Goal: Task Accomplishment & Management: Complete application form

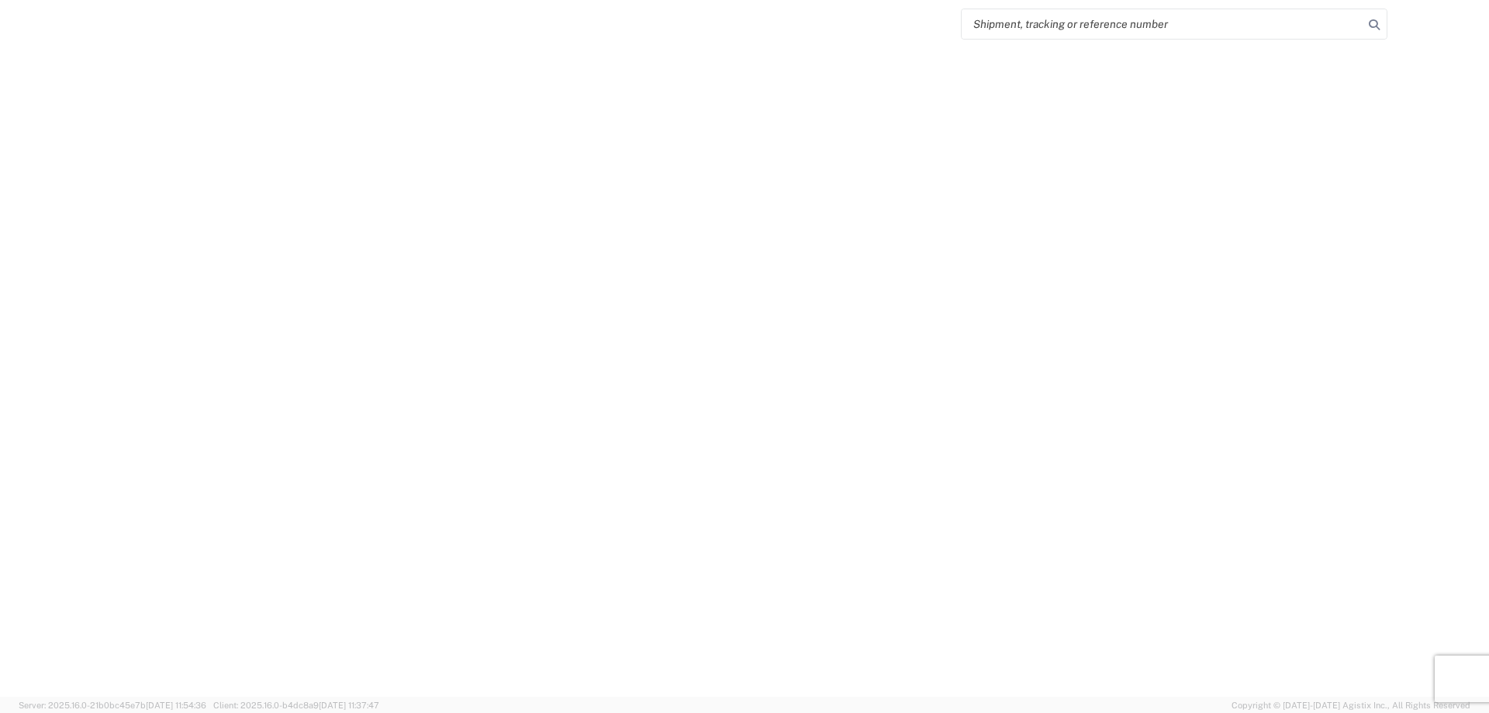
select select "FULL"
select select "LBS"
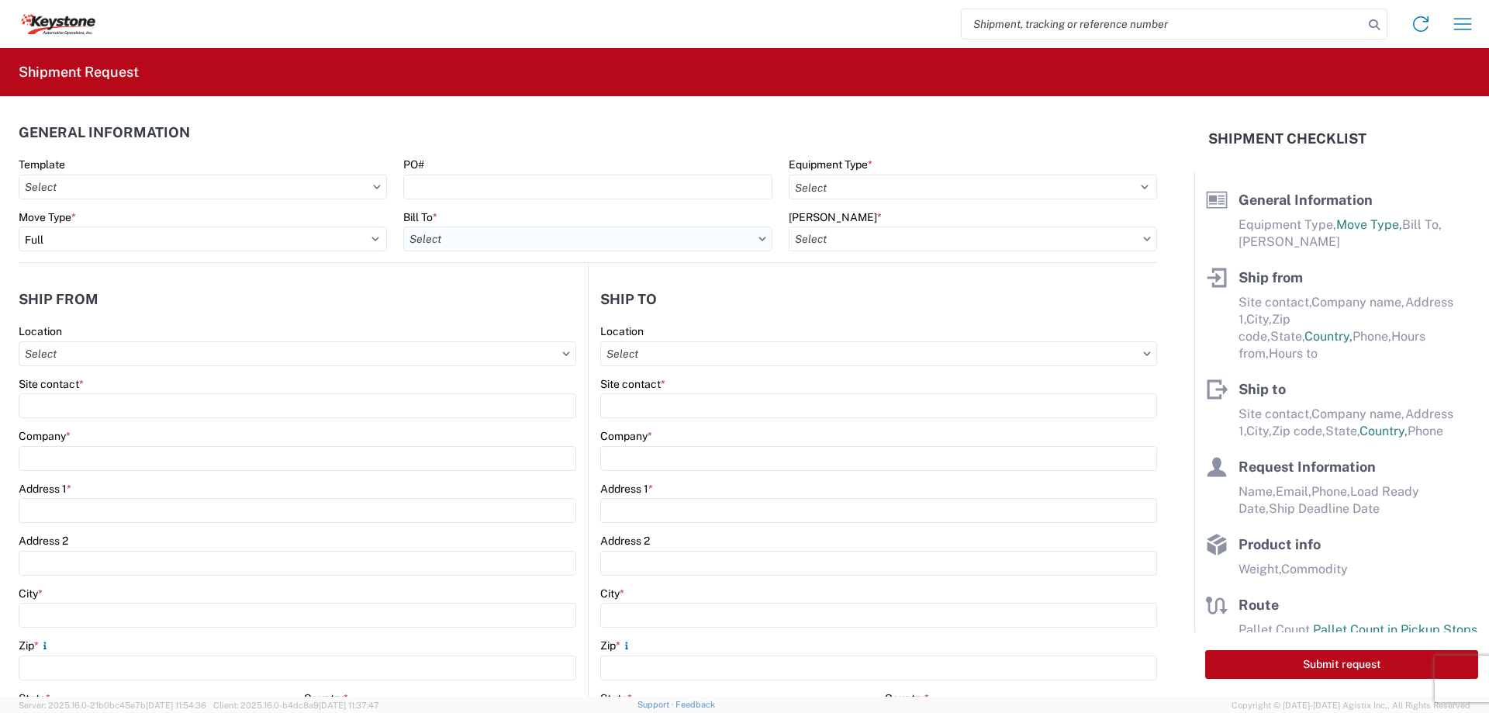
click at [514, 241] on input "Bill To *" at bounding box center [587, 238] width 368 height 25
type input "8427"
click at [535, 306] on div "8427 - KAO Logistics - [GEOGRAPHIC_DATA], [GEOGRAPHIC_DATA]" at bounding box center [576, 308] width 347 height 25
type input "8427 - KAO Logistics - [GEOGRAPHIC_DATA], [GEOGRAPHIC_DATA]"
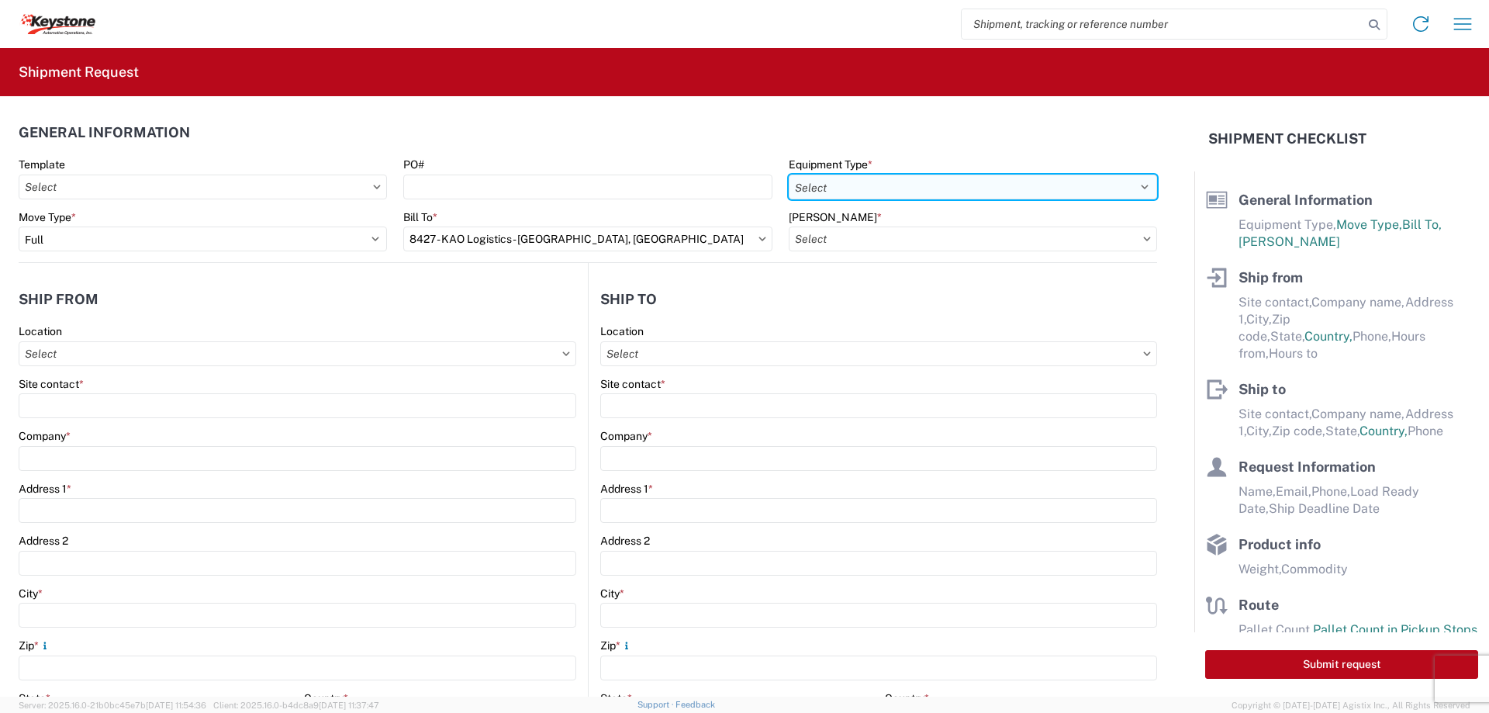
click at [789, 198] on select "Select 53’ Dry Van Flatbed Dropdeck (van) Lowboy (flatbed) Rail" at bounding box center [973, 187] width 368 height 25
select select "STDV"
click at [789, 175] on select "Select 53’ Dry Van Flatbed Dropdeck (van) Lowboy (flatbed) Rail" at bounding box center [973, 187] width 368 height 25
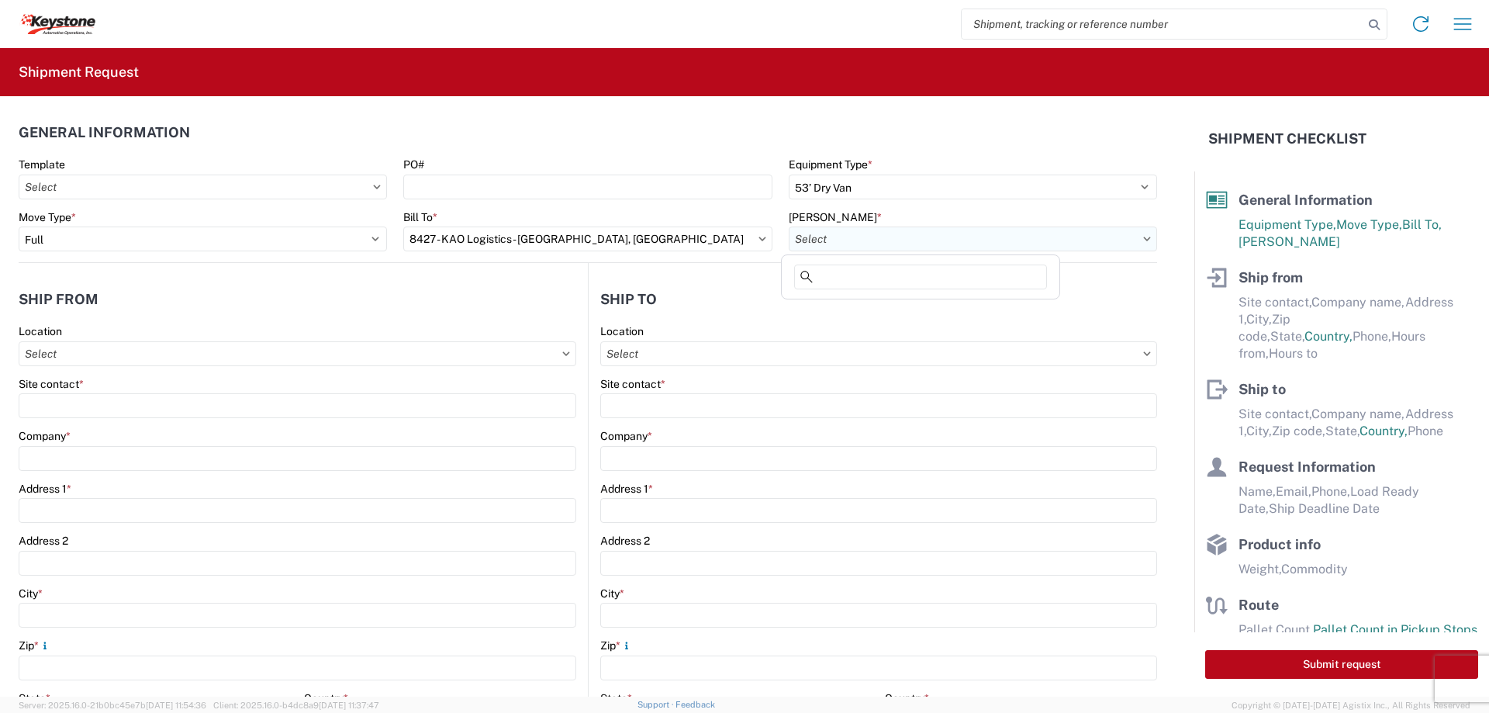
click at [814, 233] on input "[PERSON_NAME] *" at bounding box center [973, 238] width 368 height 25
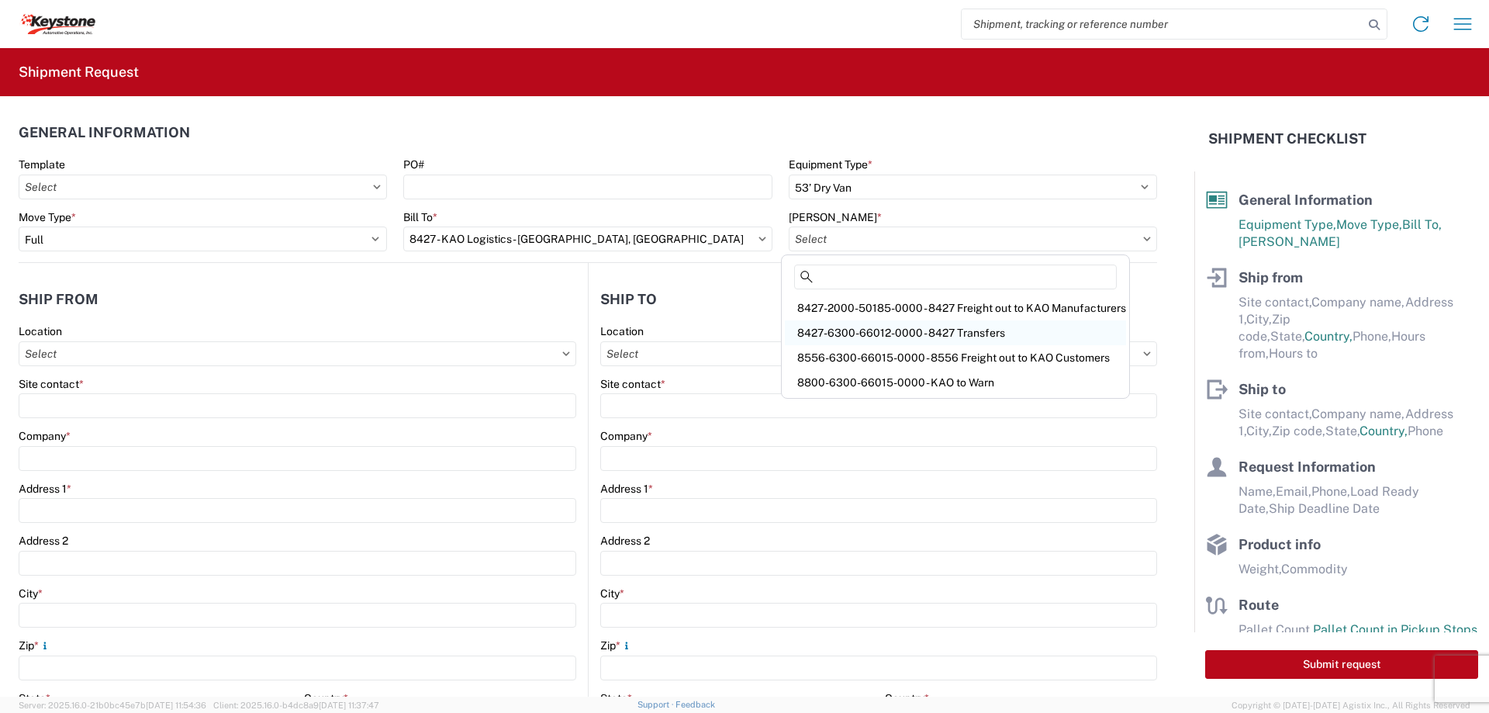
click at [857, 328] on div "8427-6300-66012-0000 - 8427 Transfers" at bounding box center [955, 332] width 341 height 25
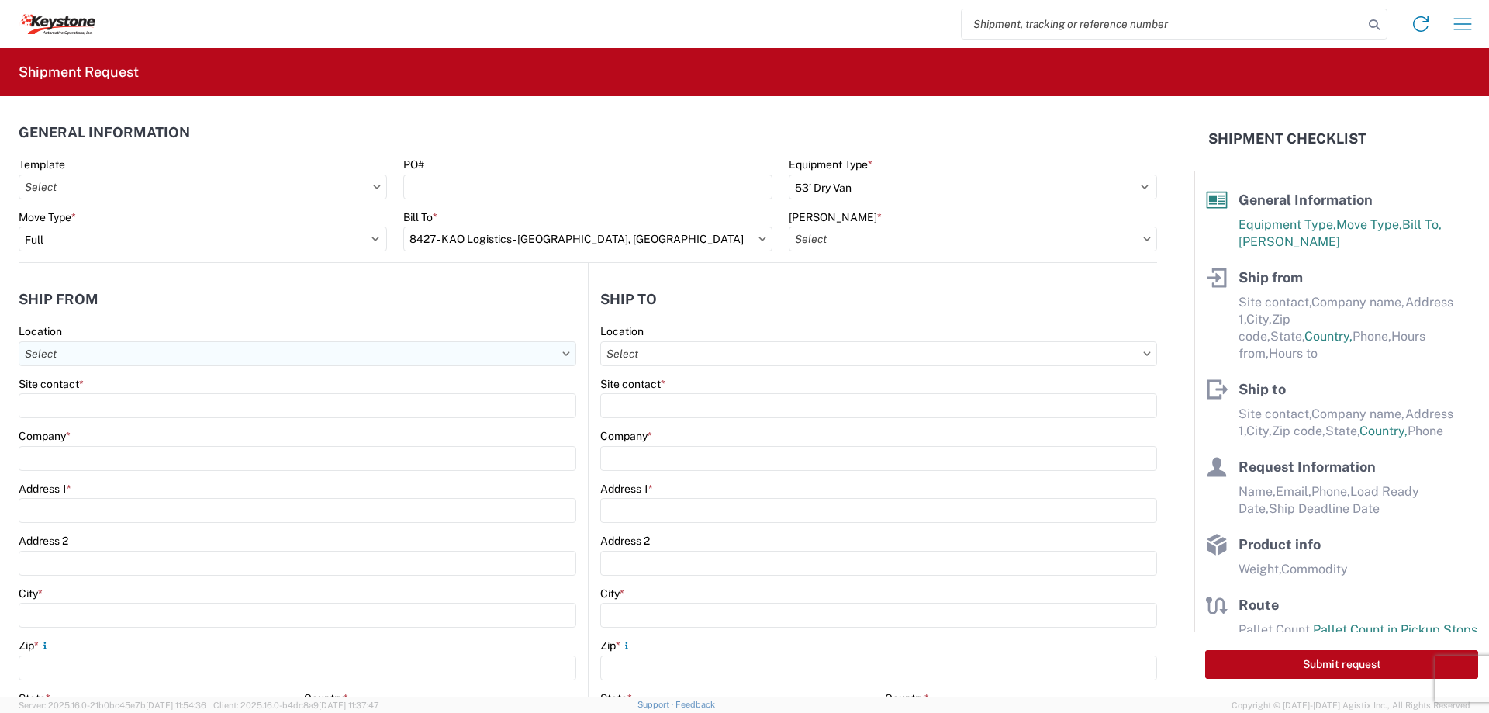
type input "8427-6300-66012-0000 - 8427 Transfers, 8427-6300-66012-0000 - 8427 Transfers"
click at [78, 354] on input "Location" at bounding box center [298, 353] width 558 height 25
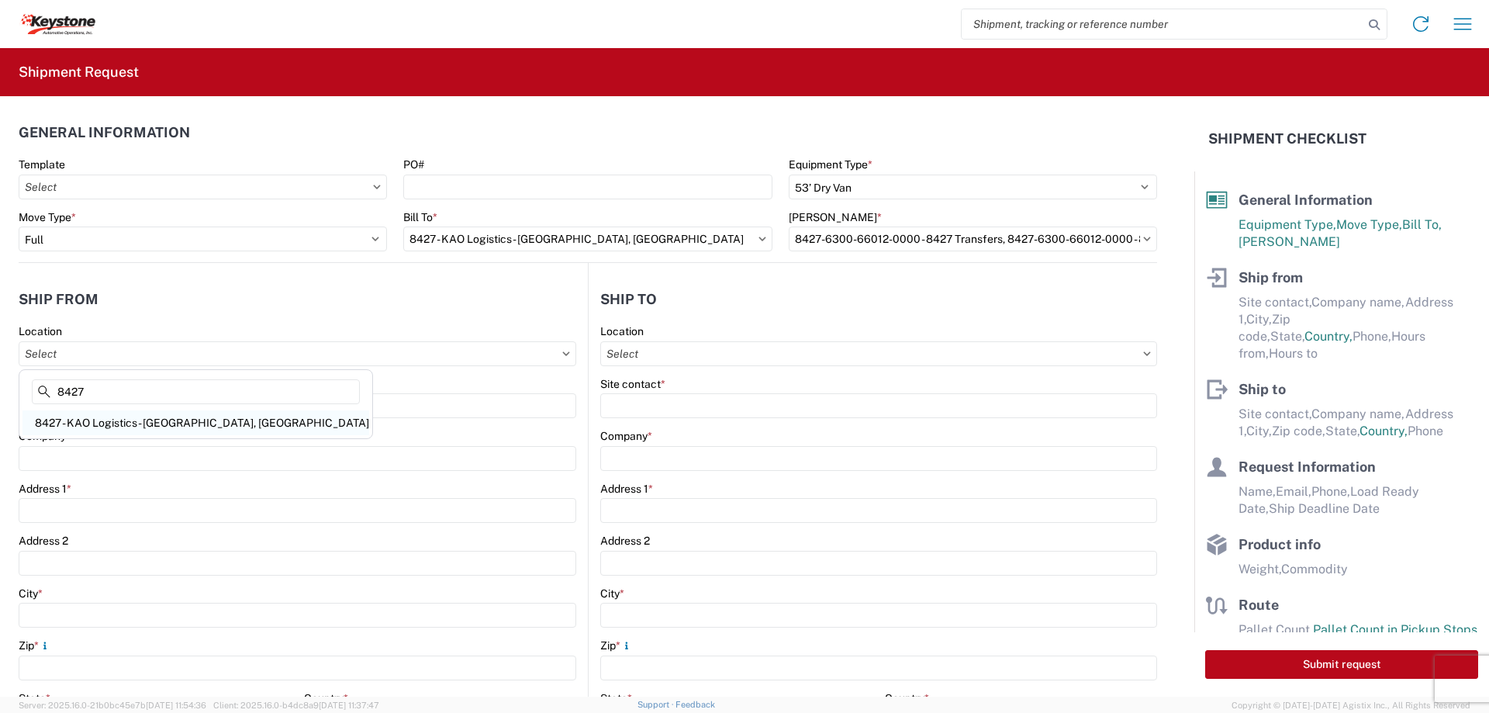
type input "8427"
click at [101, 420] on div "8427 - KAO Logistics - [GEOGRAPHIC_DATA], [GEOGRAPHIC_DATA]" at bounding box center [195, 422] width 347 height 25
type input "8427 - KAO Logistics - [GEOGRAPHIC_DATA], [GEOGRAPHIC_DATA]"
type input "KAO"
type input "[STREET_ADDRESS][PERSON_NAME]"
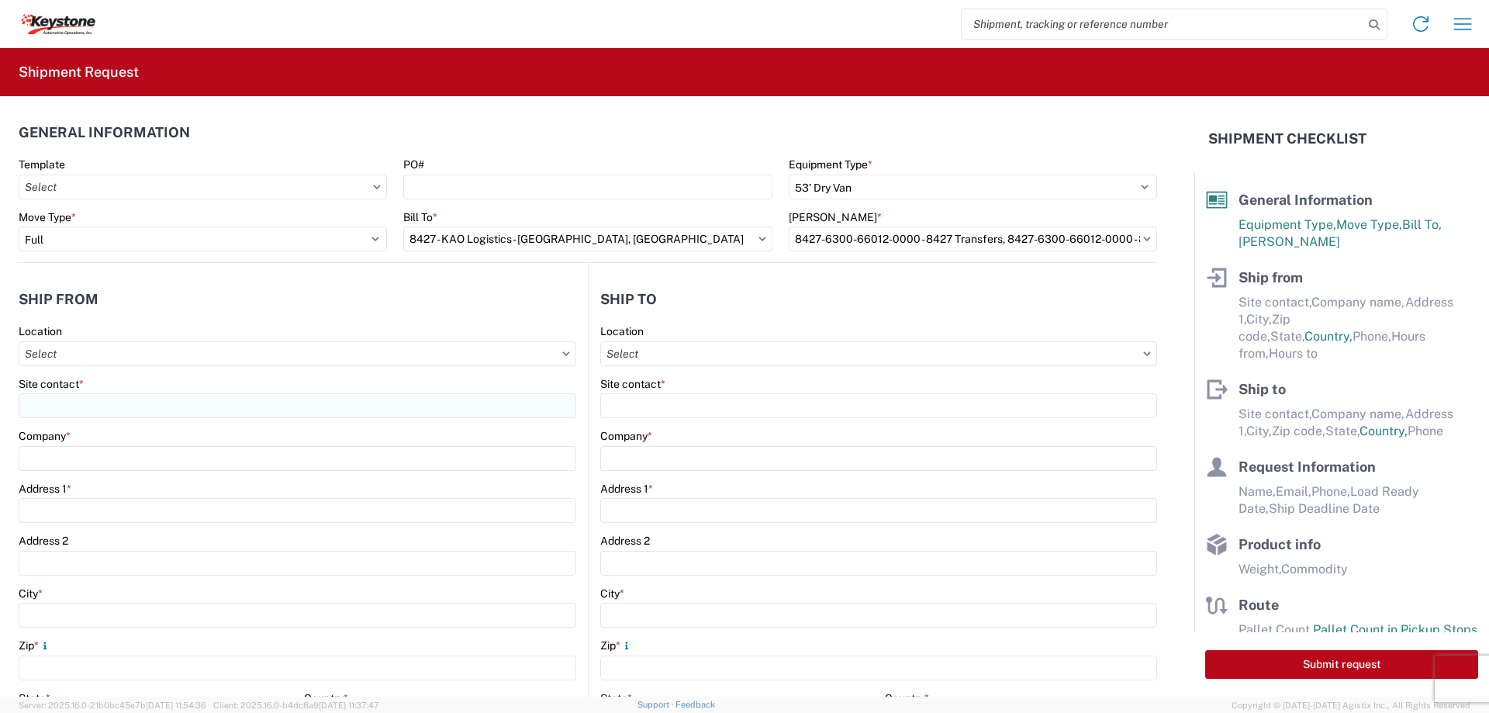
type input "[GEOGRAPHIC_DATA]"
type input "48193"
select select "MI"
select select "US"
type input "07:00"
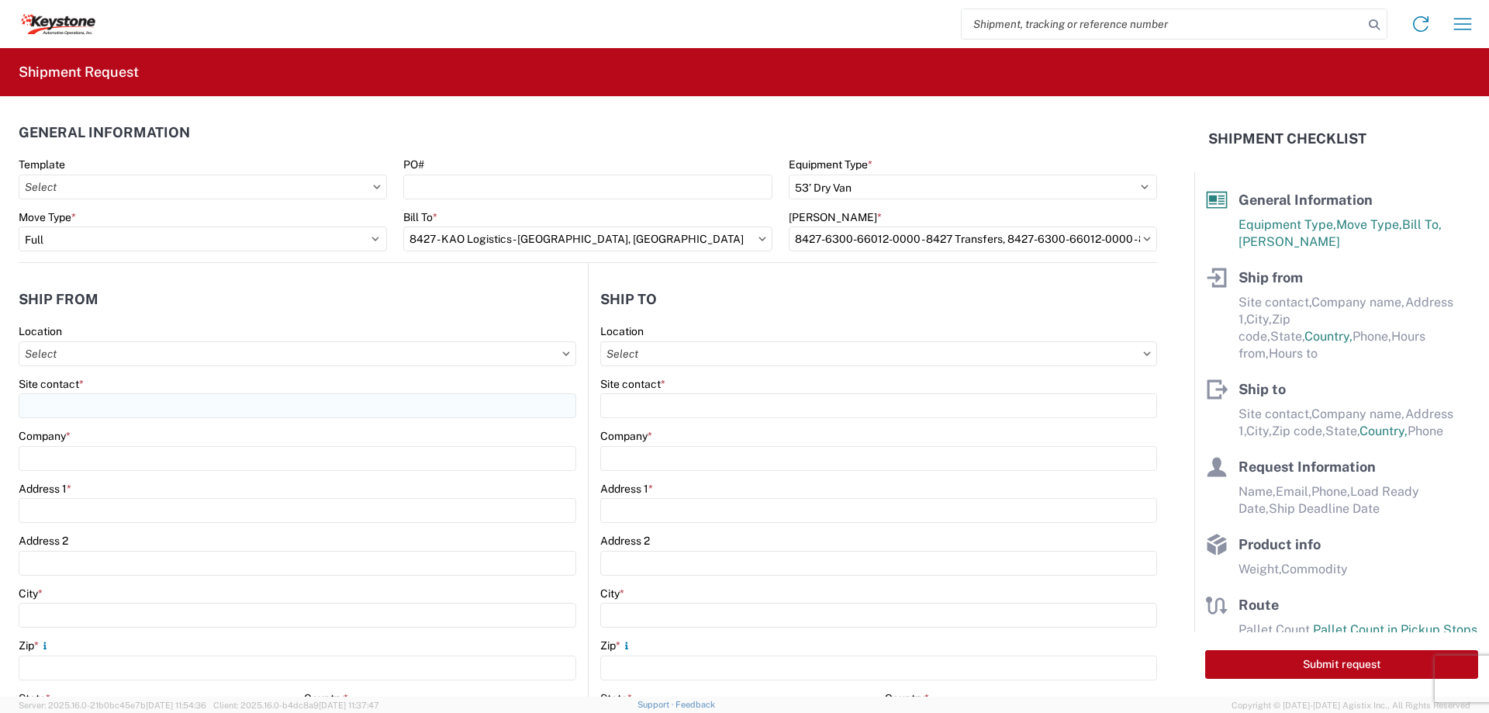
type input "17:00"
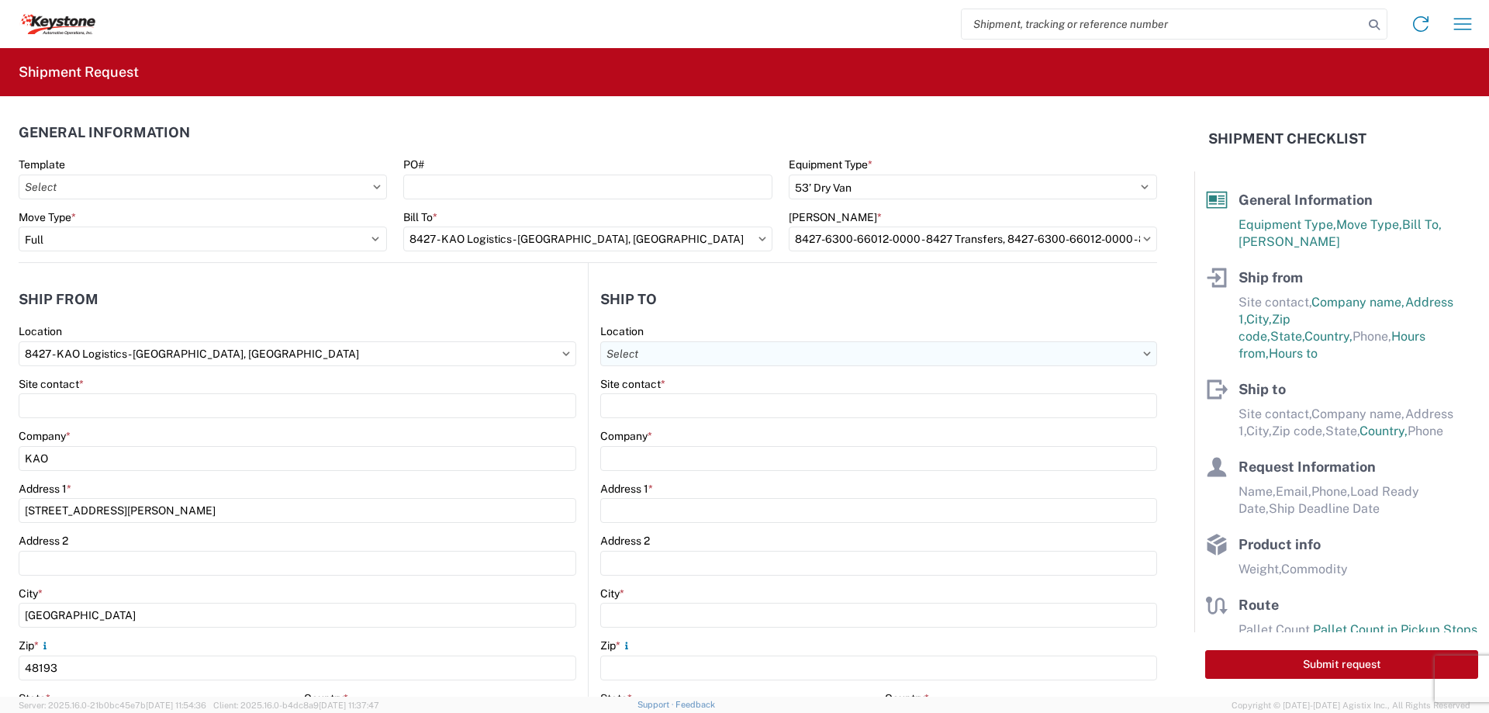
click at [665, 354] on input "Location" at bounding box center [878, 353] width 557 height 25
type input "8424"
click at [681, 417] on div "8424 - [GEOGRAPHIC_DATA][PERSON_NAME] Logistics" at bounding box center [745, 422] width 292 height 25
type input "8424 - [GEOGRAPHIC_DATA][PERSON_NAME] Logistics"
type input "KAO"
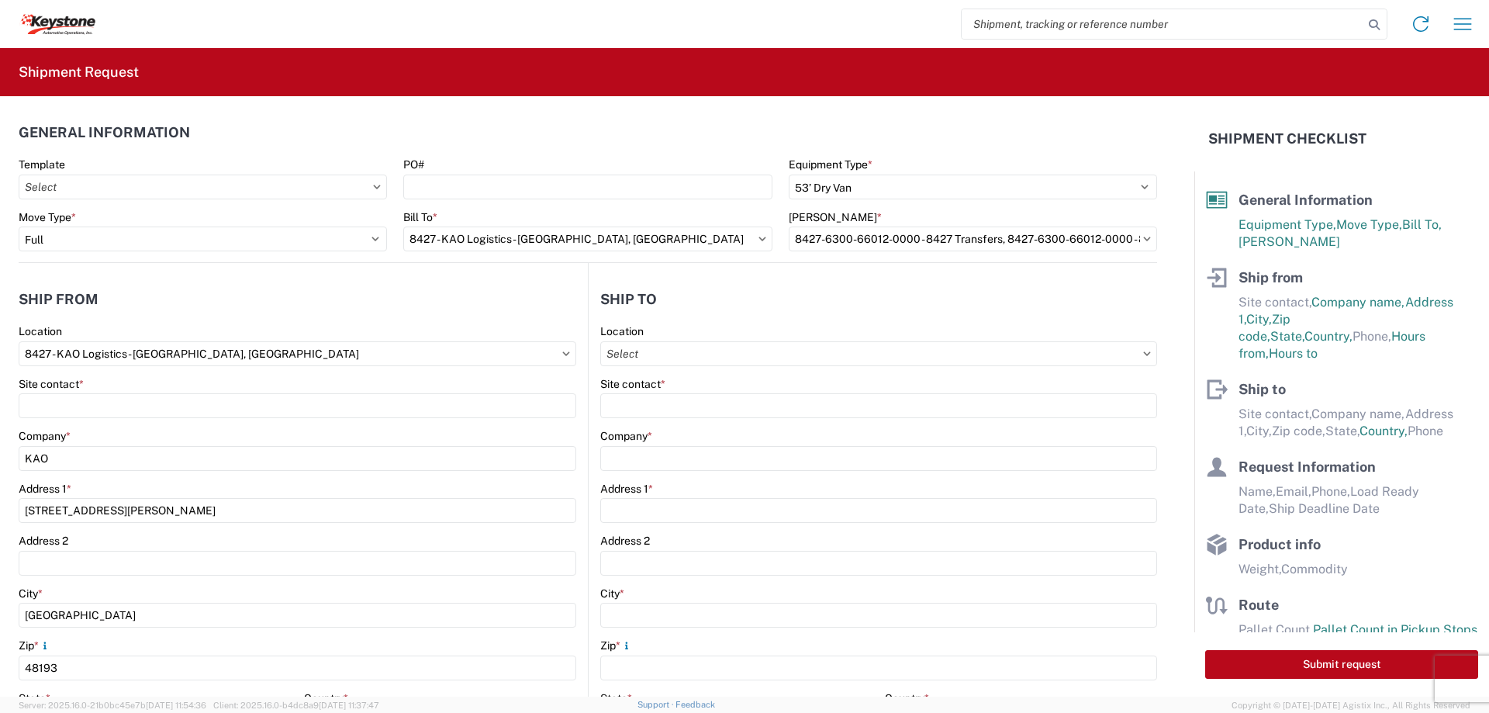
type input "[STREET_ADDRESS]"
type input "[GEOGRAPHIC_DATA]"
type input "47374"
select select "IN"
select select "US"
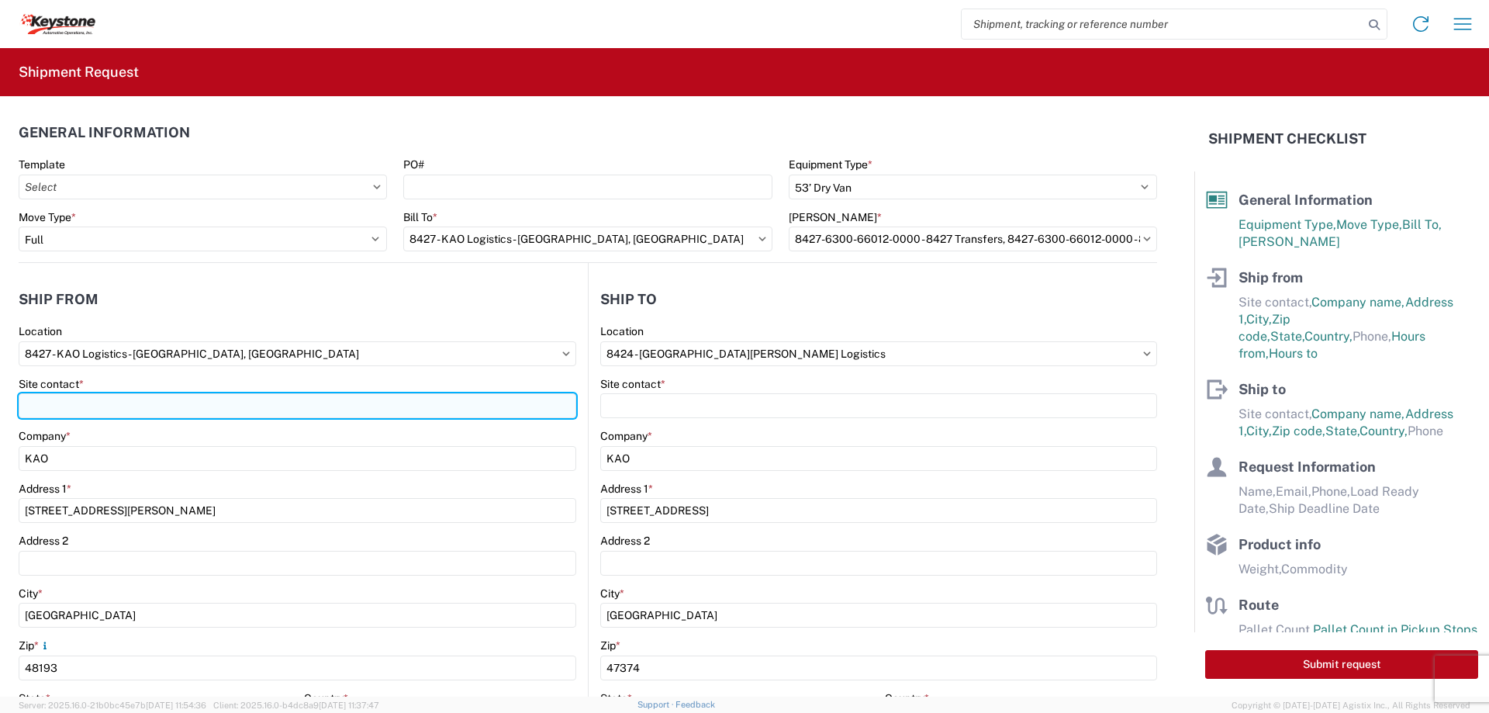
click at [129, 403] on input "Site contact *" at bounding box center [298, 405] width 558 height 25
type input "[PERSON_NAME]"
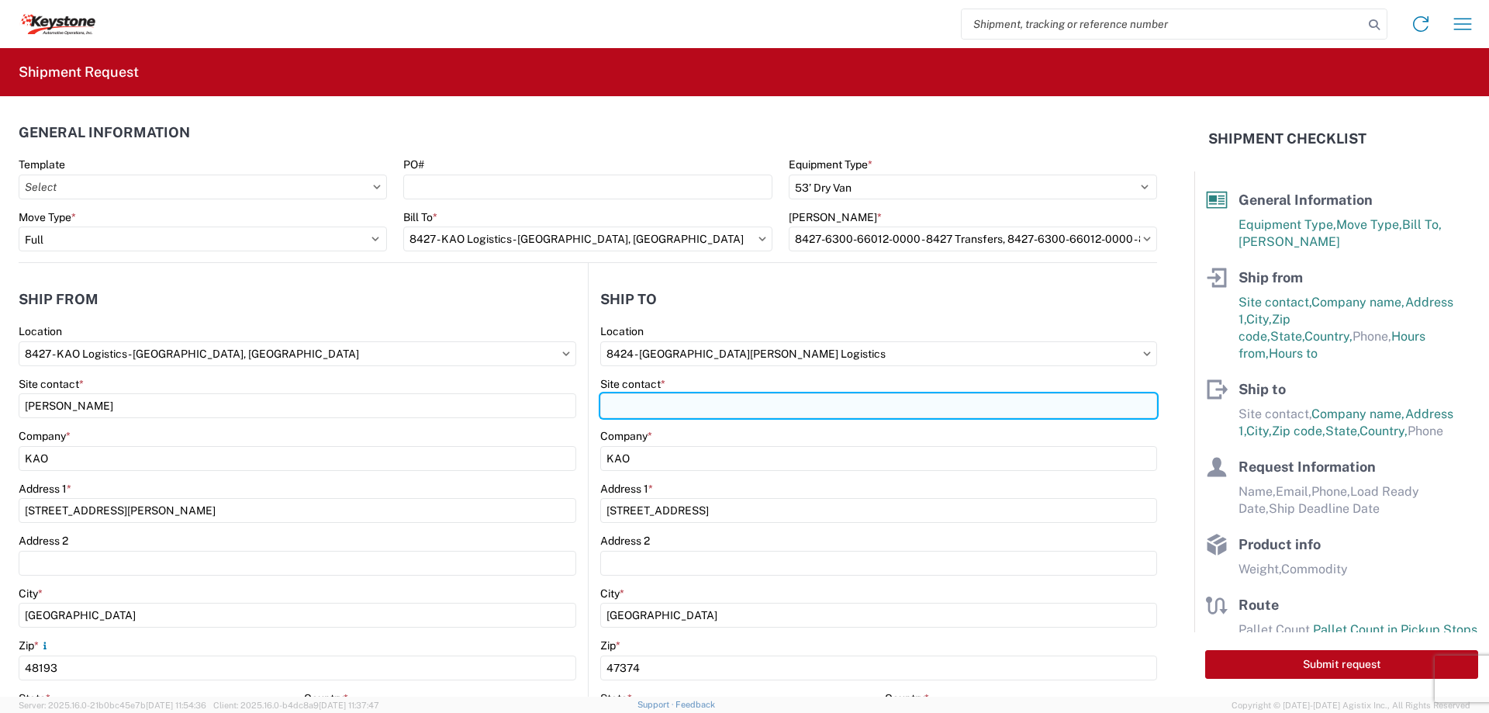
click at [618, 405] on input "Site contact *" at bounding box center [878, 405] width 557 height 25
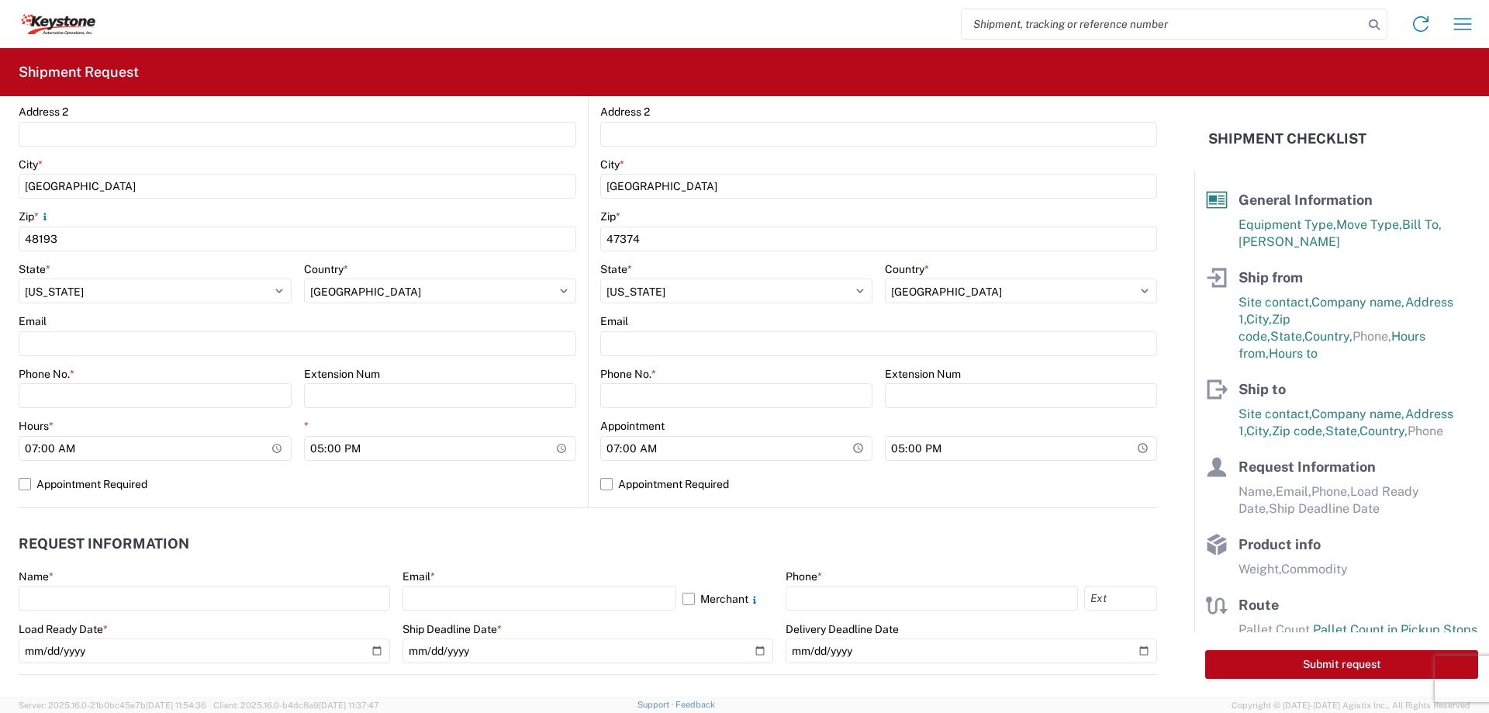
scroll to position [465, 0]
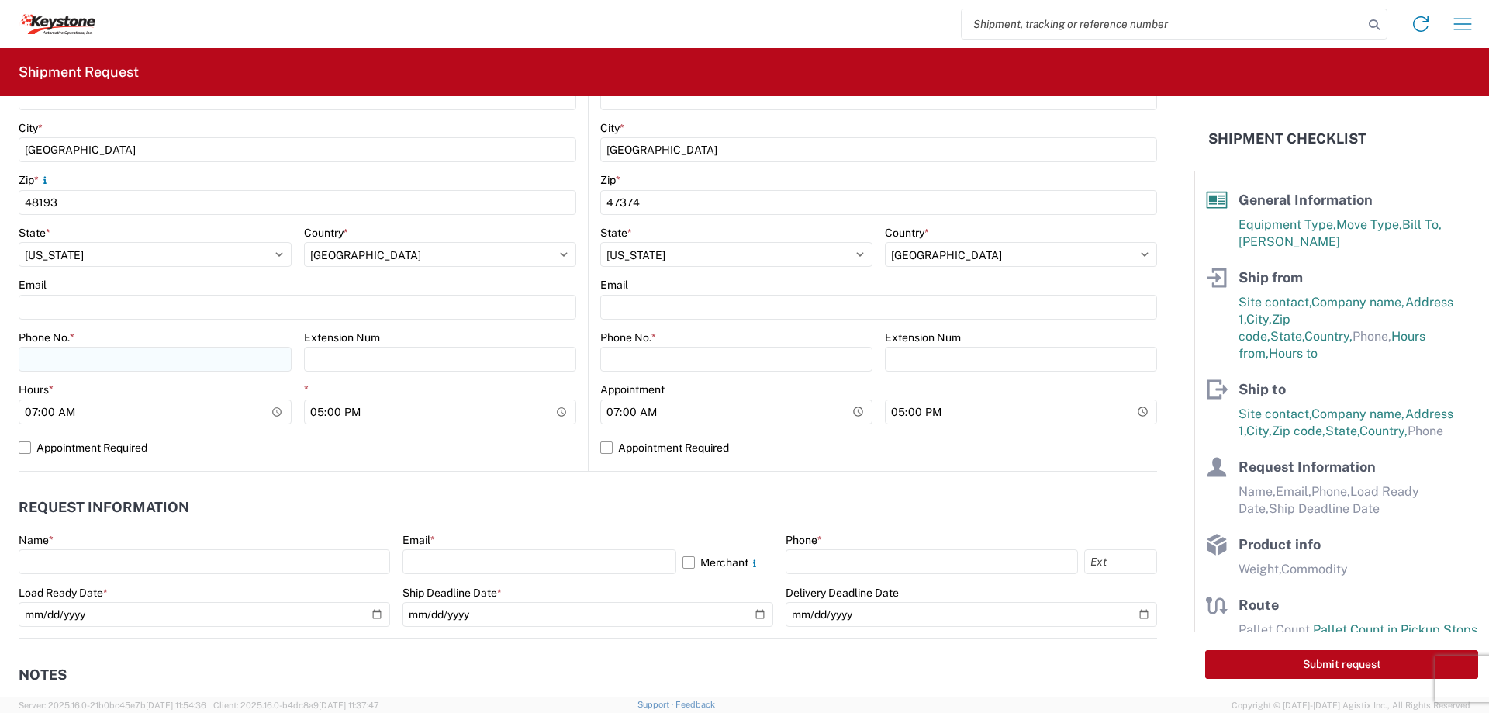
type input "[PERSON_NAME]"
click at [57, 357] on input "Phone No. *" at bounding box center [155, 359] width 273 height 25
type input "[PHONE_NUMBER]"
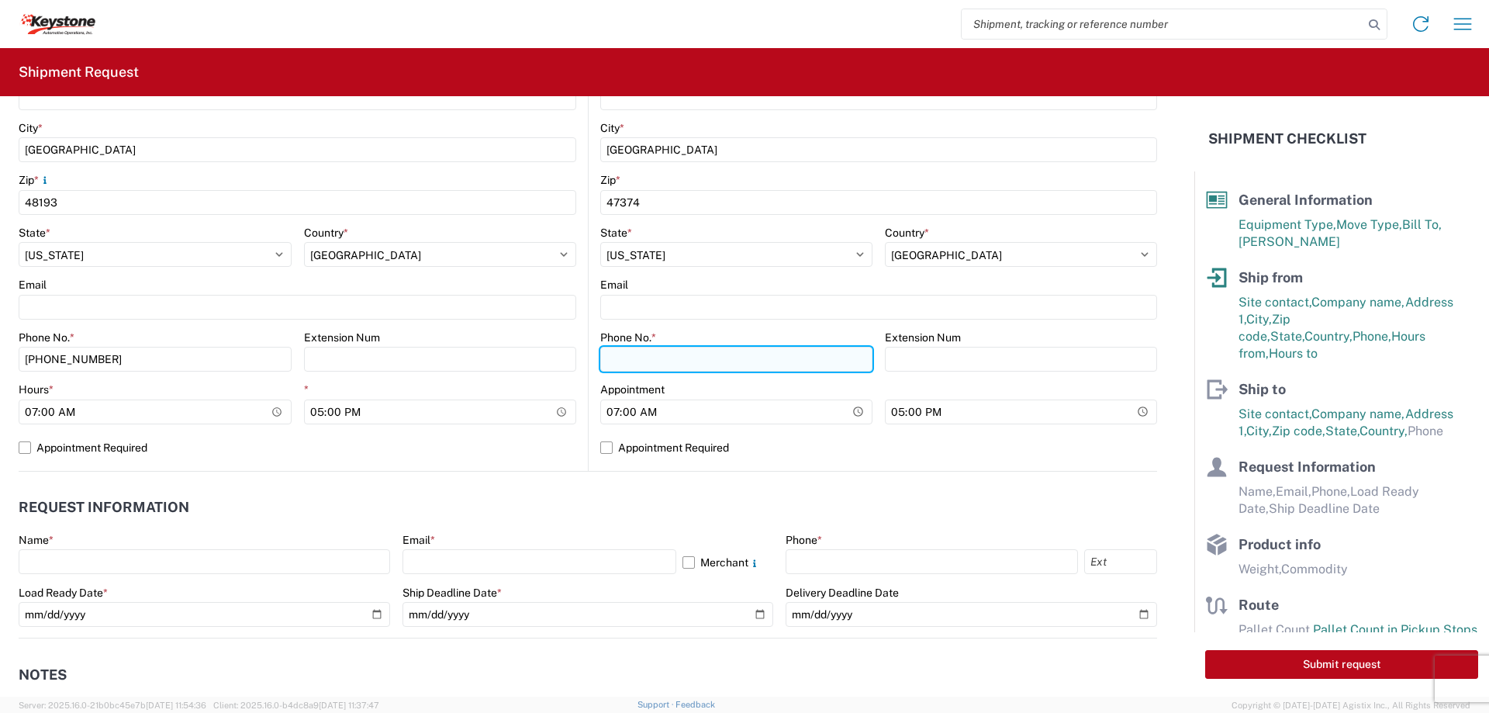
click at [656, 355] on input "Phone No. *" at bounding box center [736, 359] width 272 height 25
type input "[PHONE_NUMBER]"
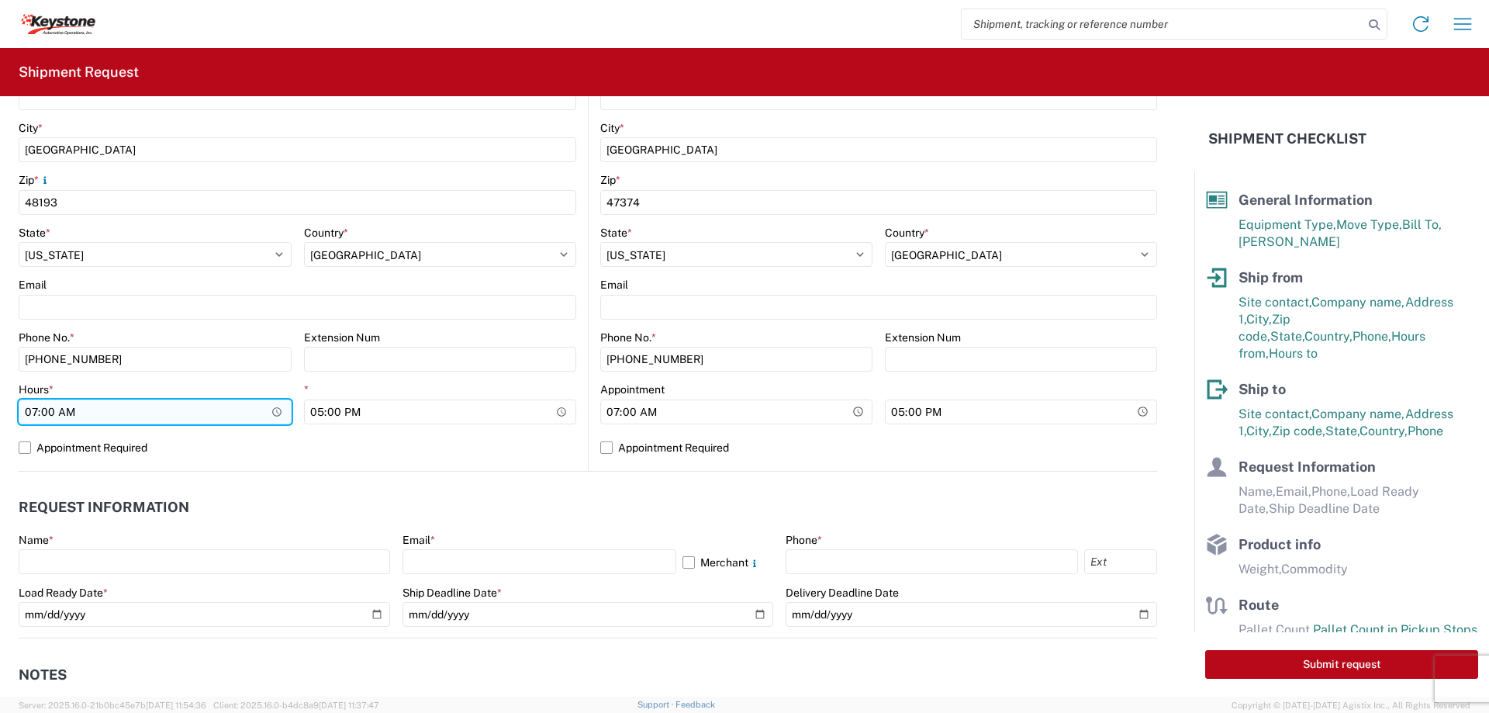
click at [30, 413] on input "07:00" at bounding box center [155, 411] width 273 height 25
type input "22:30"
click at [29, 446] on label "Appointment Required" at bounding box center [298, 447] width 558 height 25
click at [0, 0] on input "Appointment Required" at bounding box center [0, 0] width 0 height 0
select select "US"
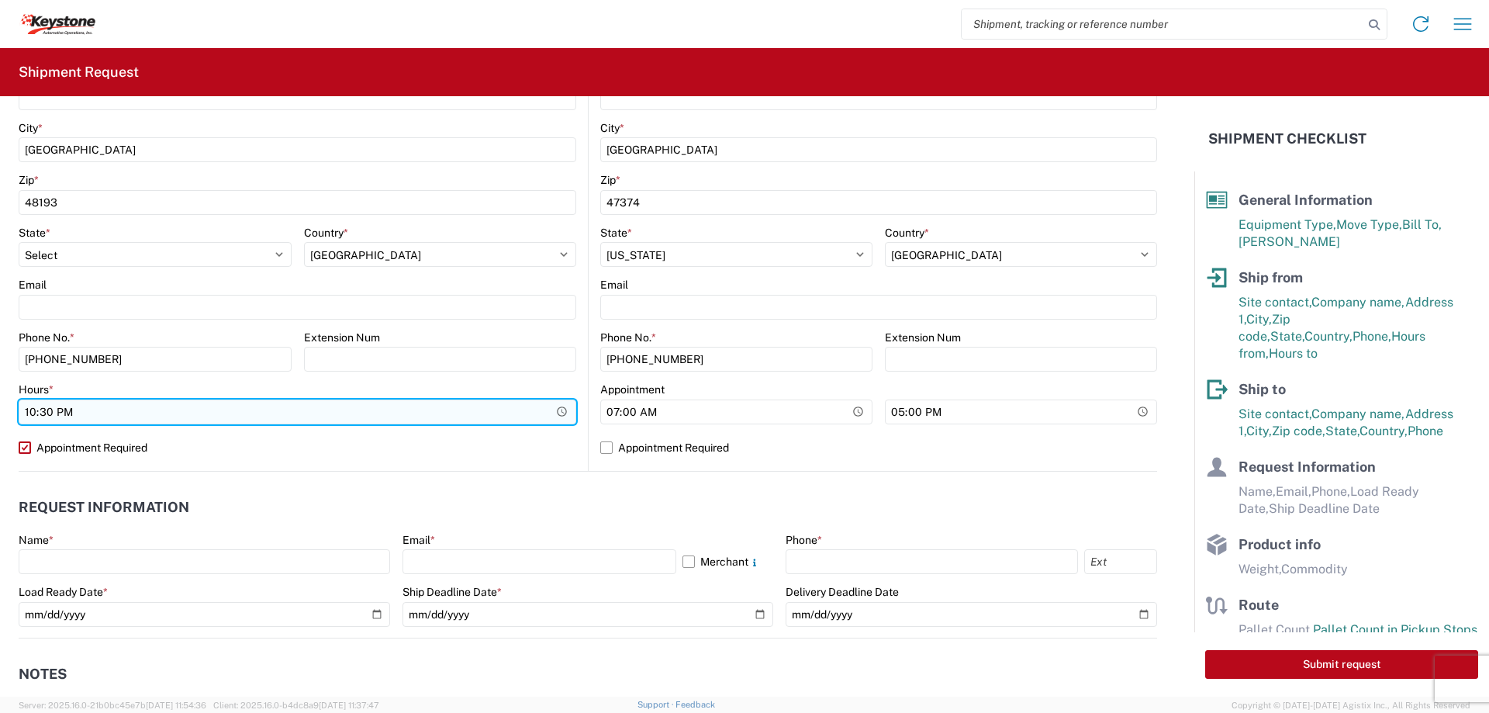
click at [25, 407] on input "22:30" at bounding box center [298, 411] width 558 height 25
type input "23:00"
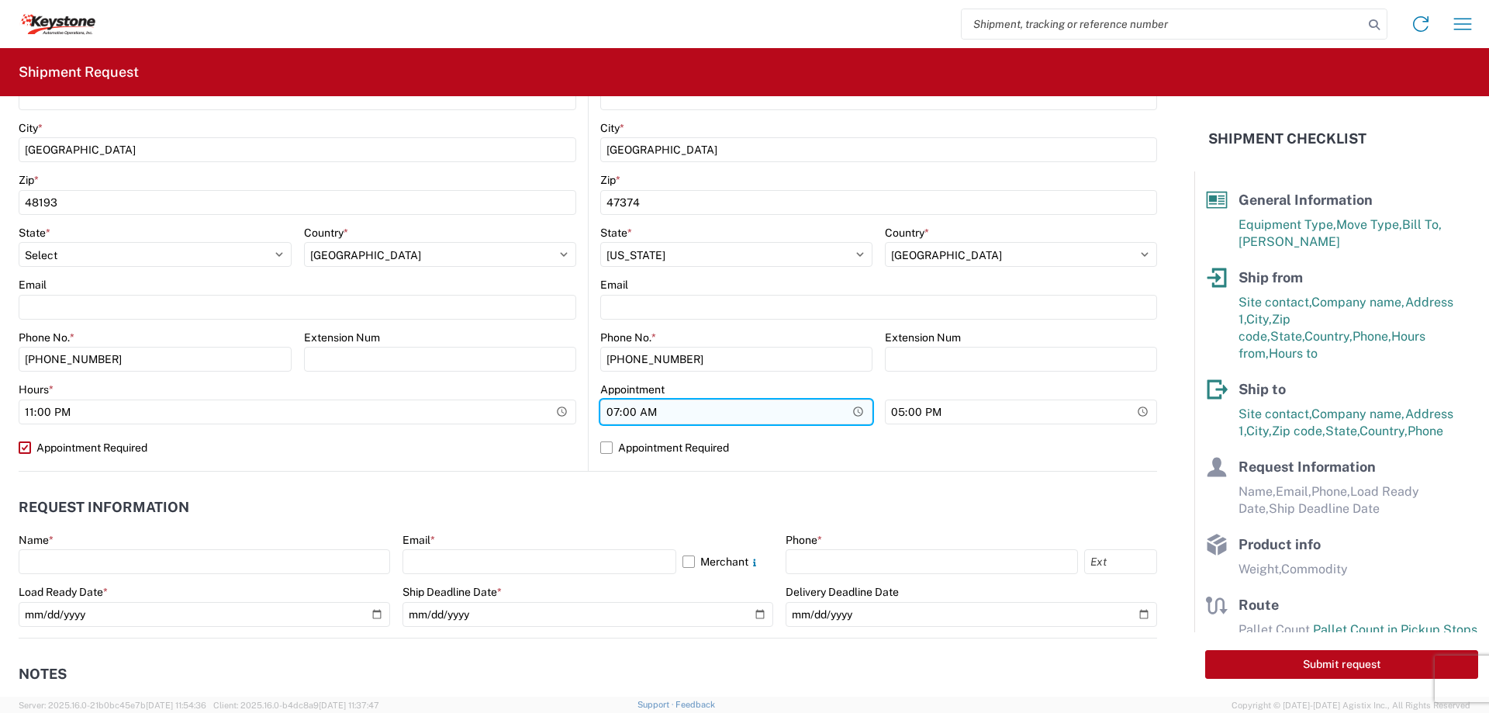
click at [613, 411] on input "07:00" at bounding box center [736, 411] width 272 height 25
type input "04:30"
click at [604, 444] on label "Appointment Required" at bounding box center [878, 447] width 557 height 25
click at [0, 0] on input "Appointment Required" at bounding box center [0, 0] width 0 height 0
select select "IN"
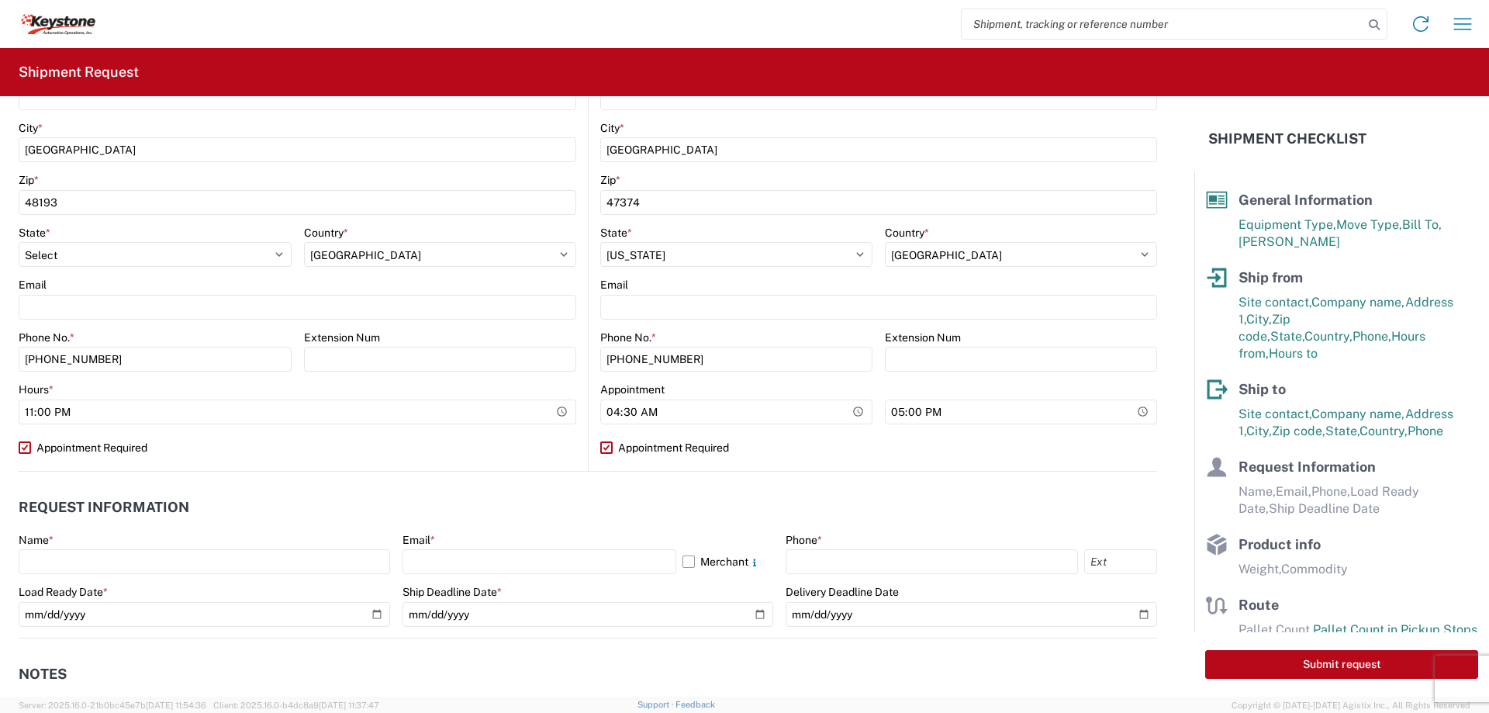
select select "US"
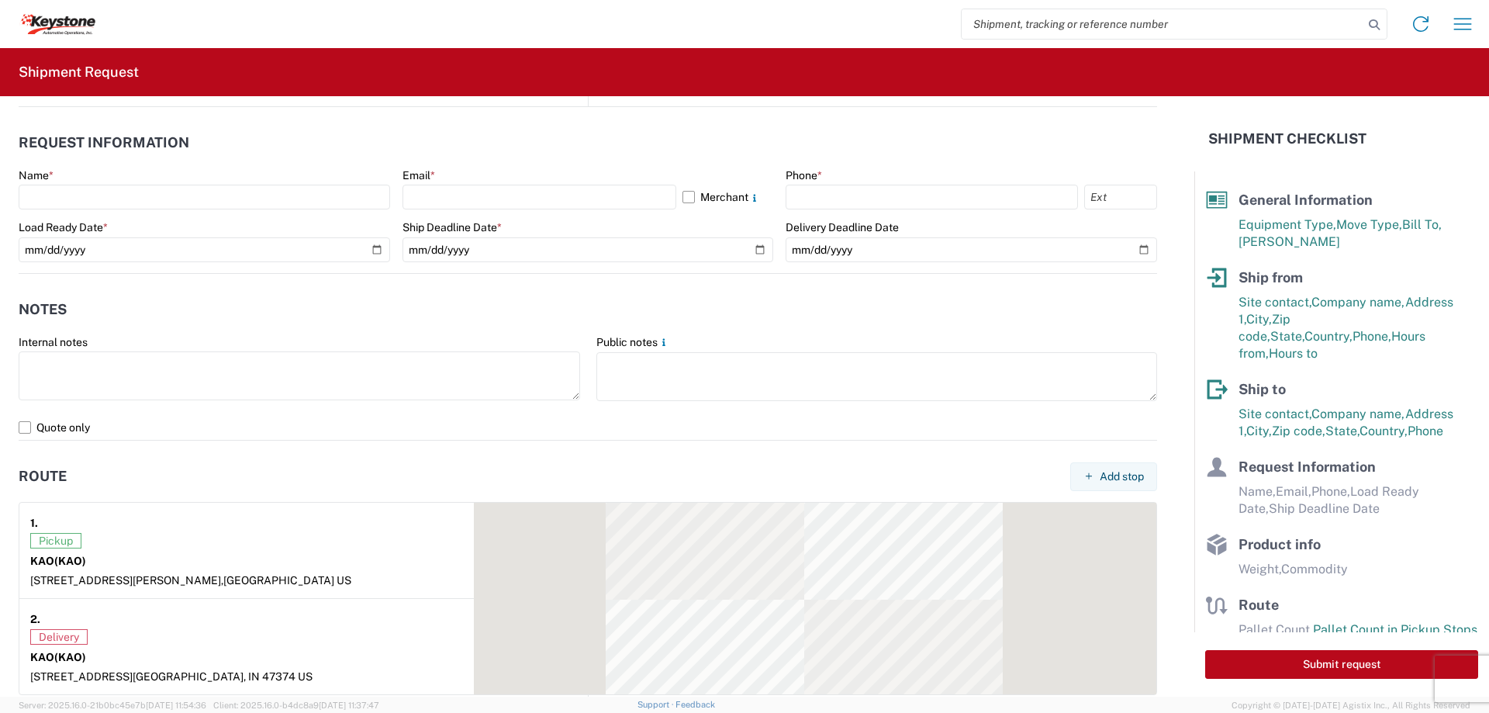
scroll to position [853, 0]
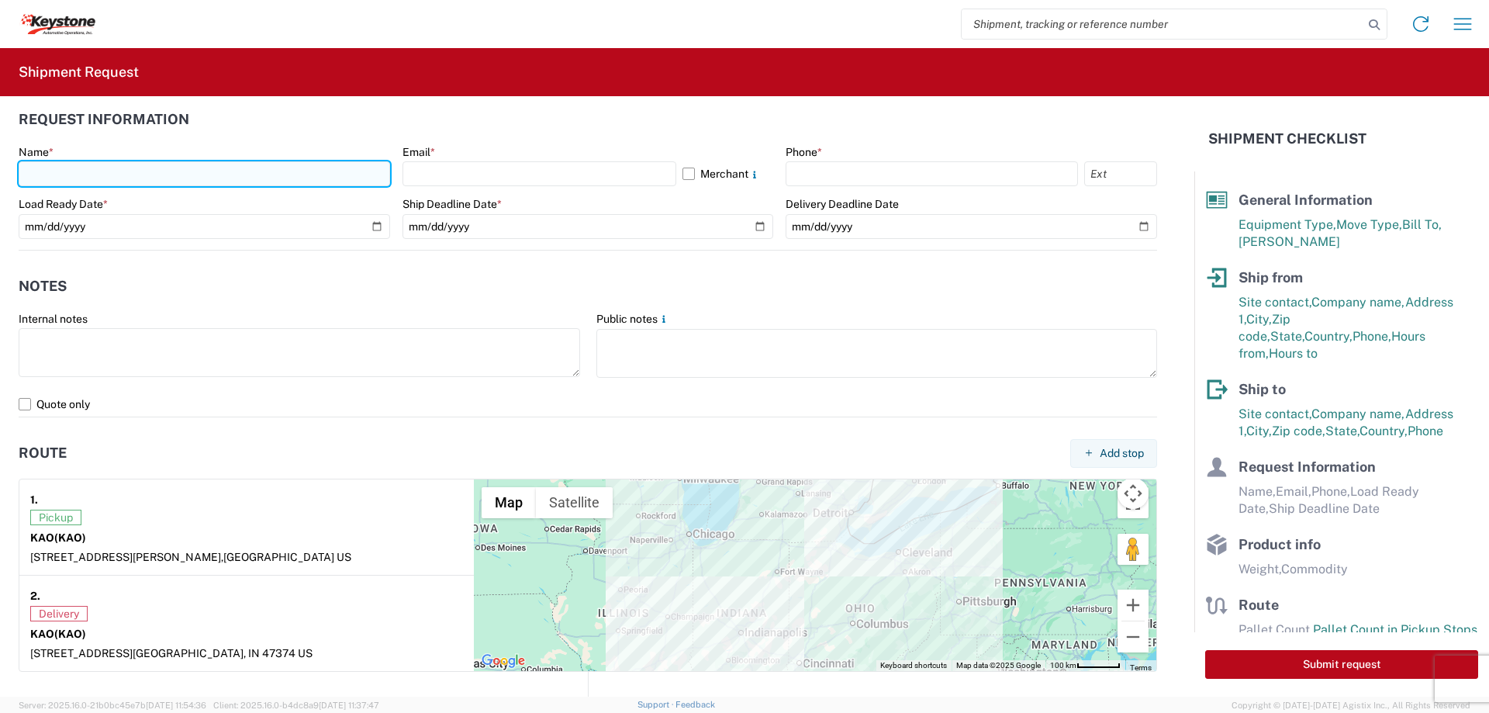
click at [154, 170] on input "text" at bounding box center [205, 173] width 372 height 25
type input "[PERSON_NAME]"
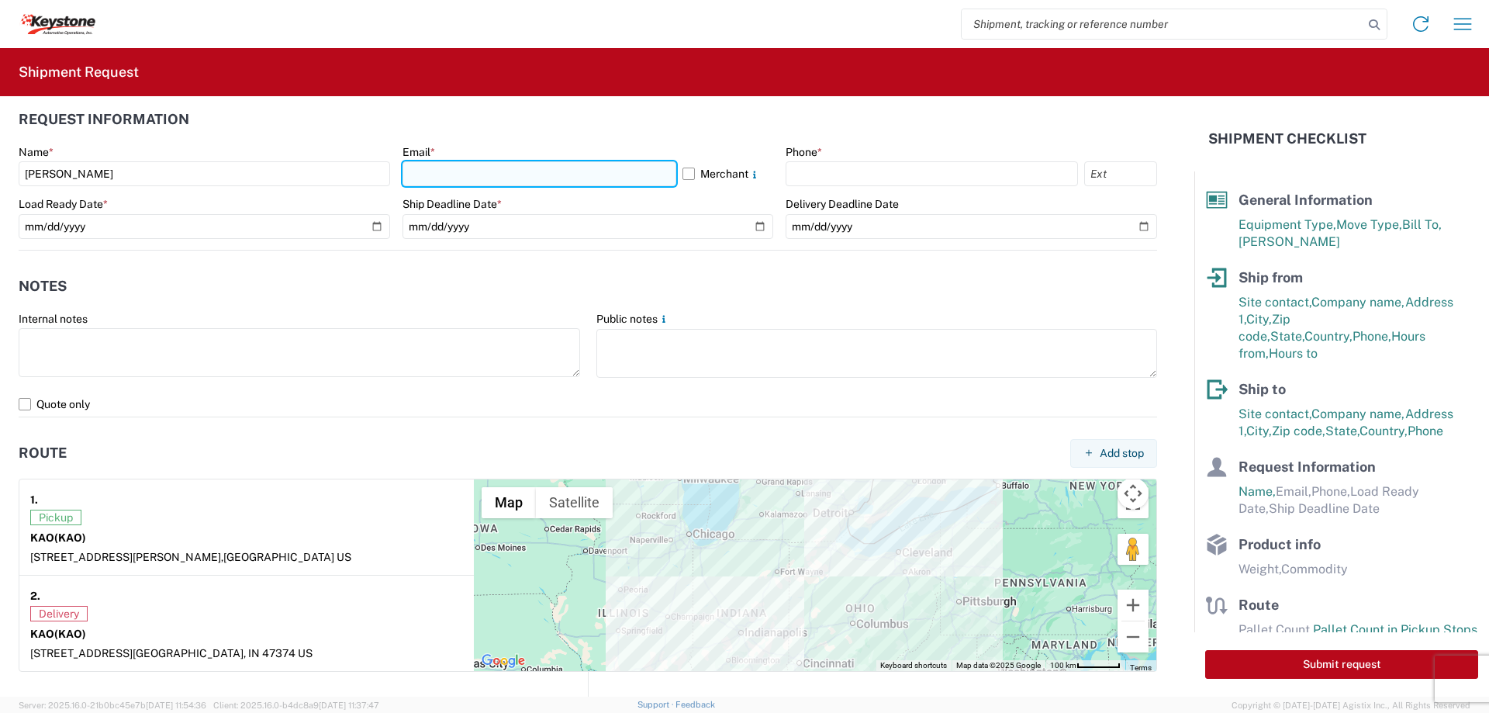
click at [413, 181] on input "text" at bounding box center [540, 173] width 274 height 25
type input "[EMAIL_ADDRESS][DOMAIN_NAME]"
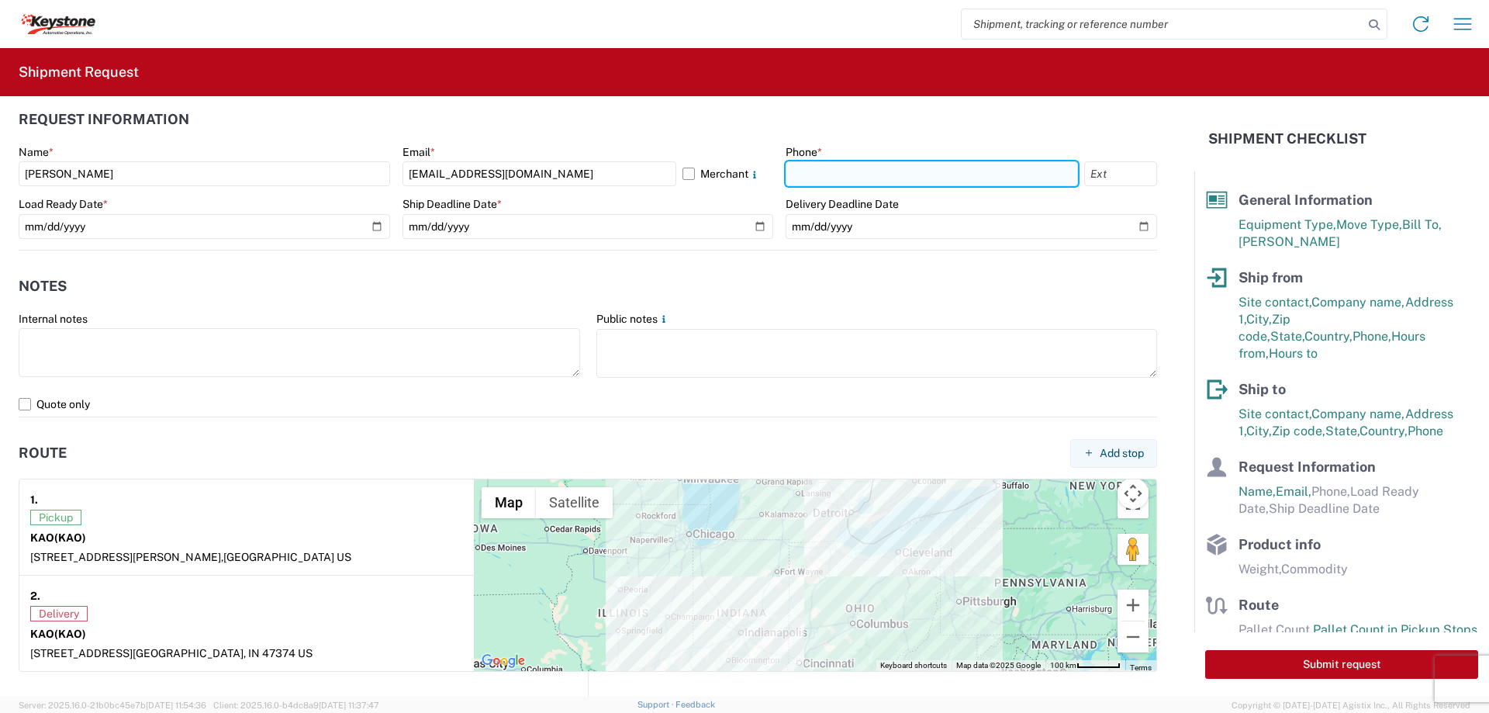
click at [835, 175] on input "text" at bounding box center [932, 173] width 292 height 25
type input "[PHONE_NUMBER]"
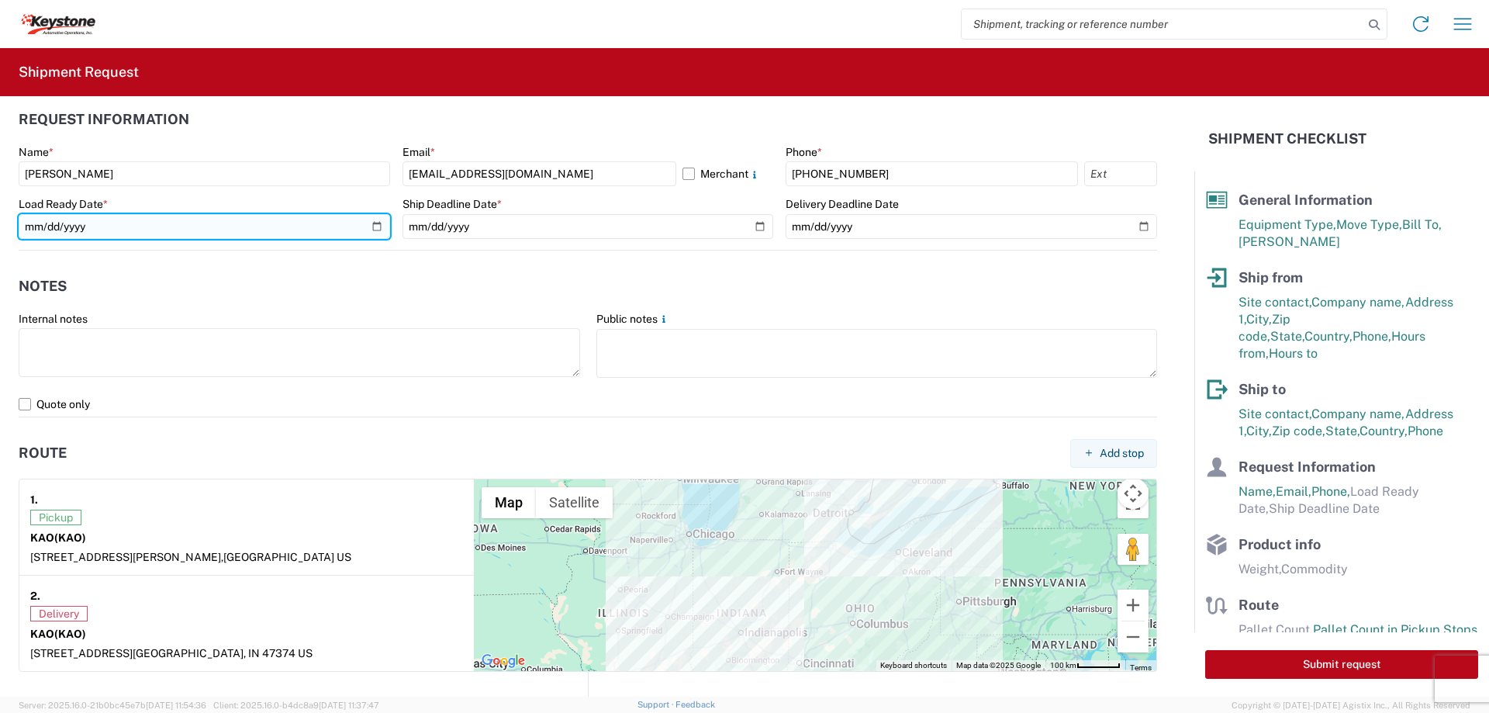
click at [367, 228] on input "date" at bounding box center [205, 226] width 372 height 25
type input "[DATE]"
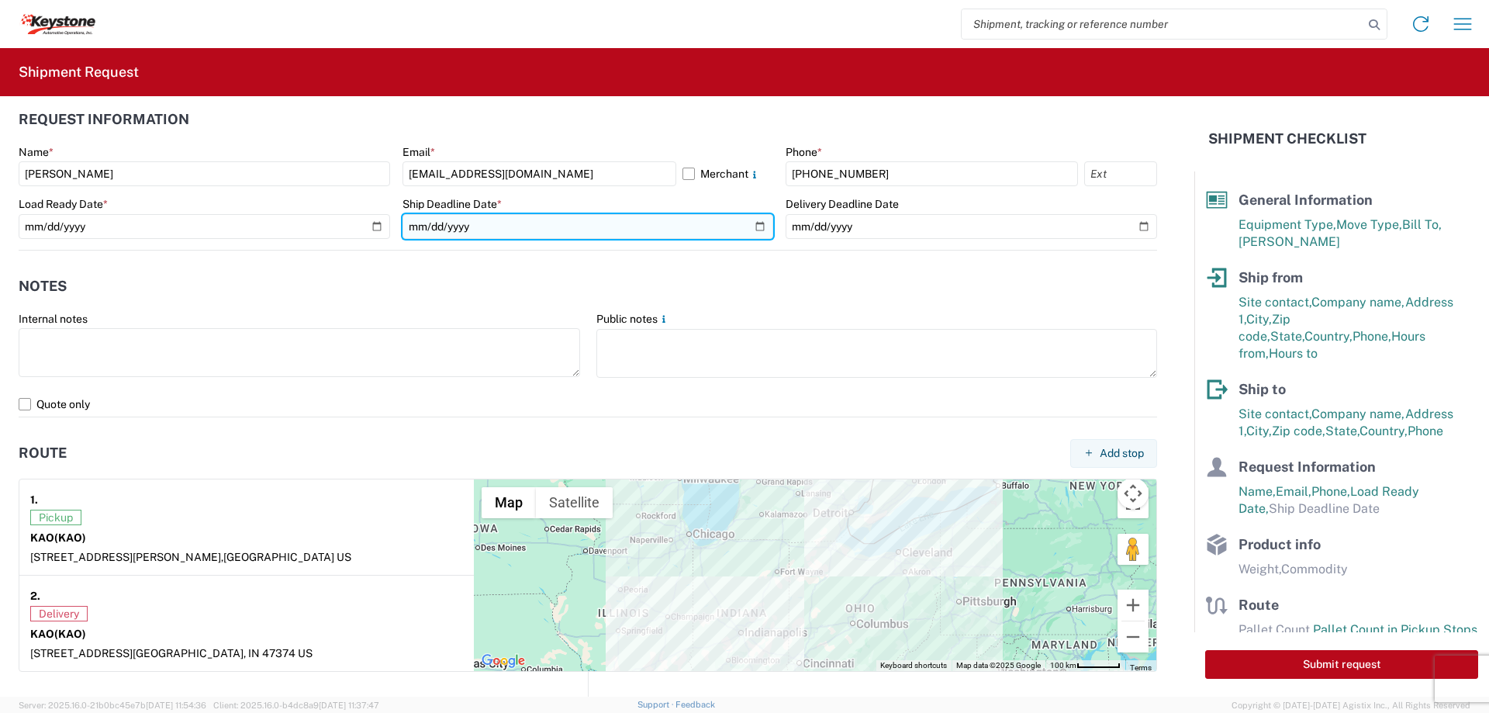
click at [750, 223] on input "date" at bounding box center [589, 226] width 372 height 25
type input "[DATE]"
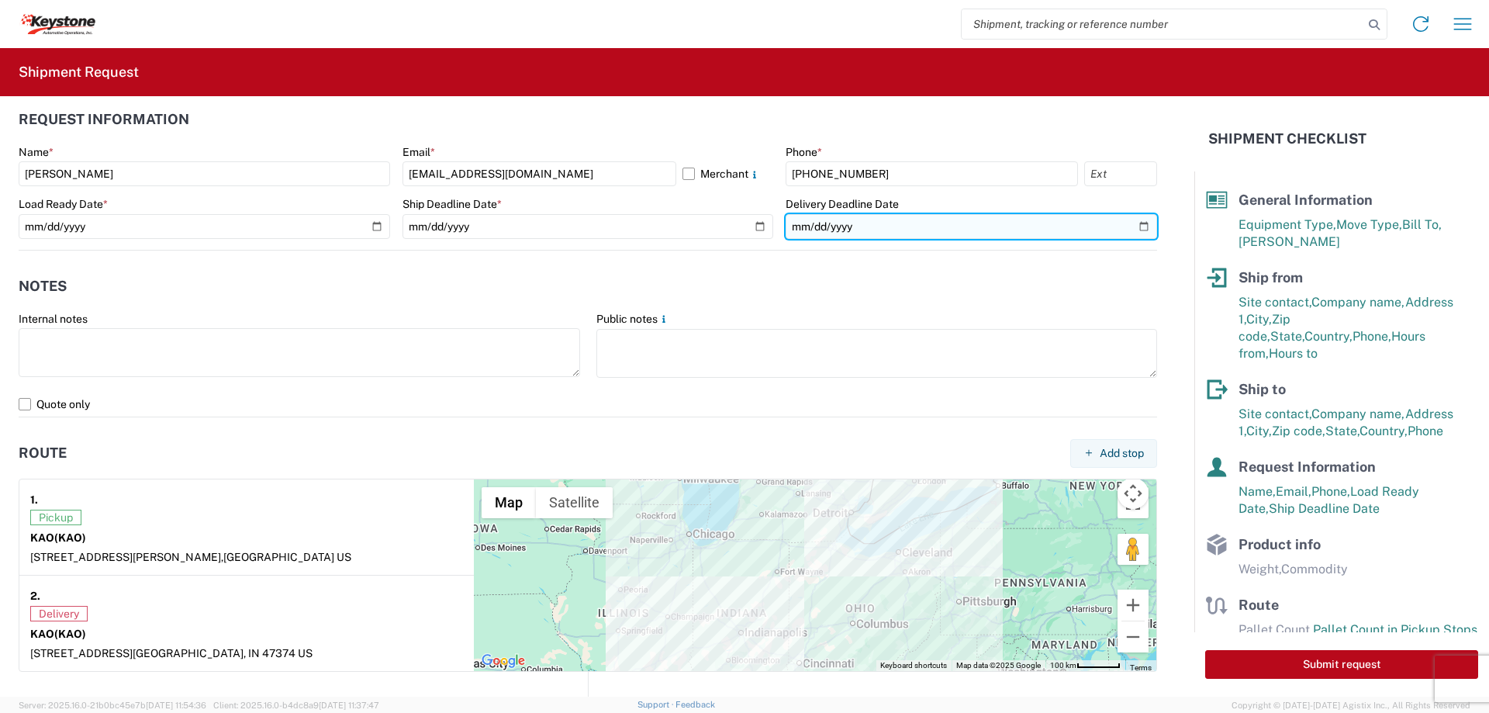
click at [1132, 219] on input "date" at bounding box center [972, 226] width 372 height 25
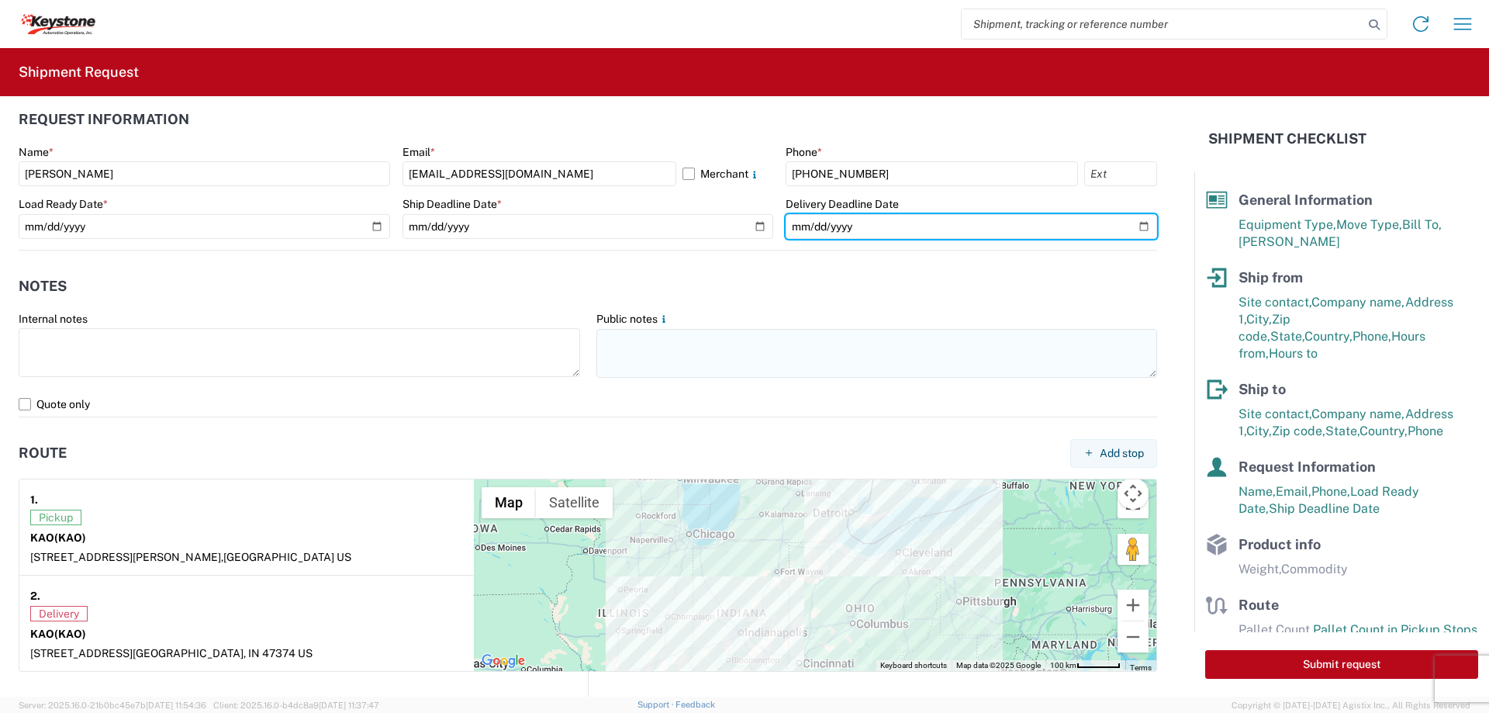
type input "[DATE]"
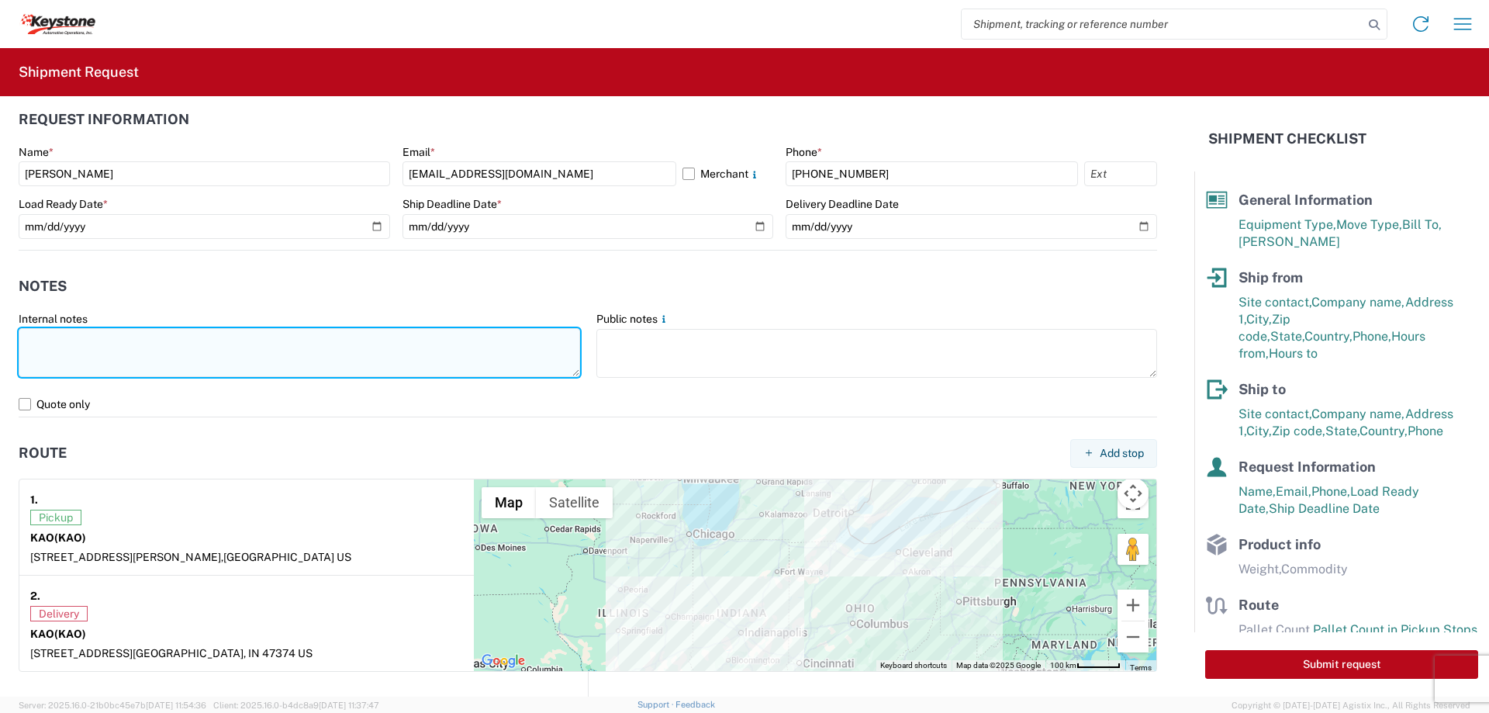
click at [221, 338] on textarea at bounding box center [300, 352] width 562 height 49
paste textarea "load #2079014"
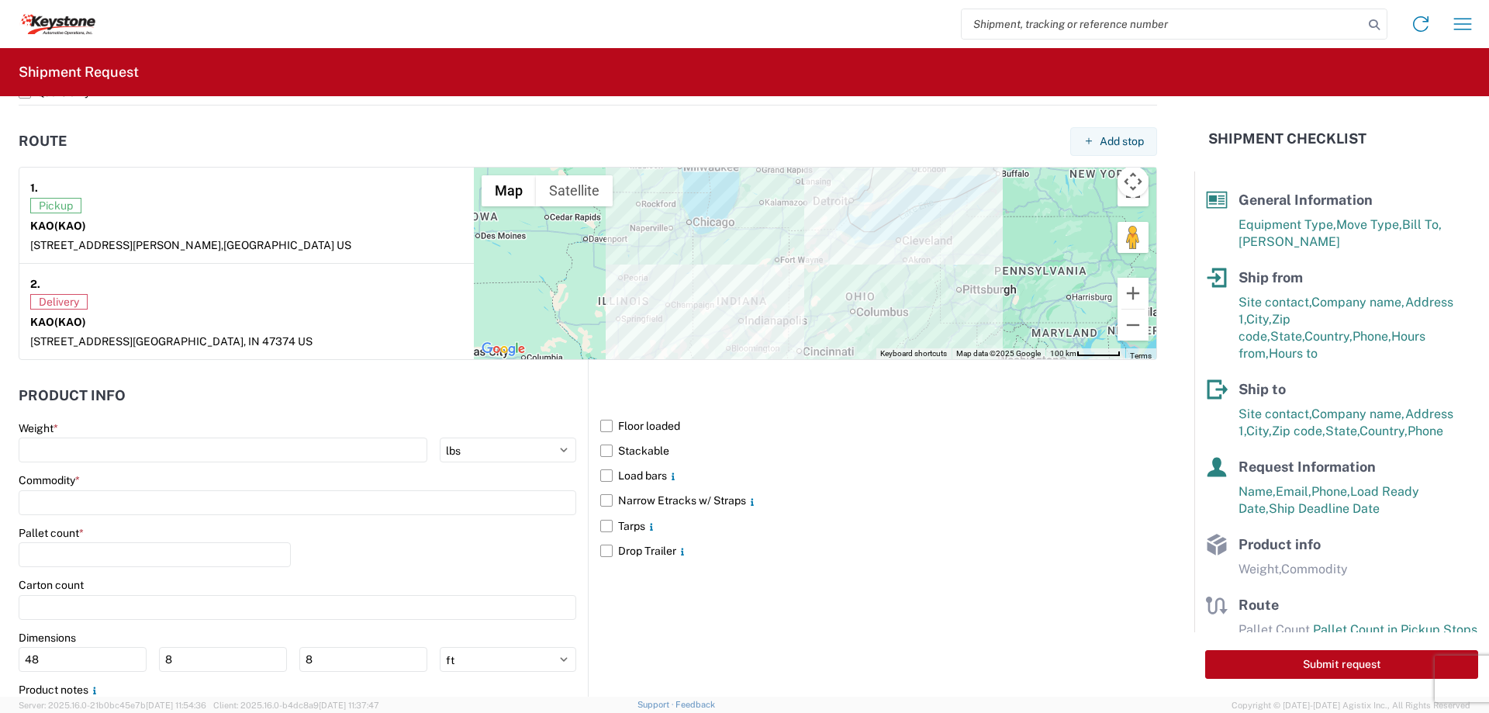
scroll to position [1241, 0]
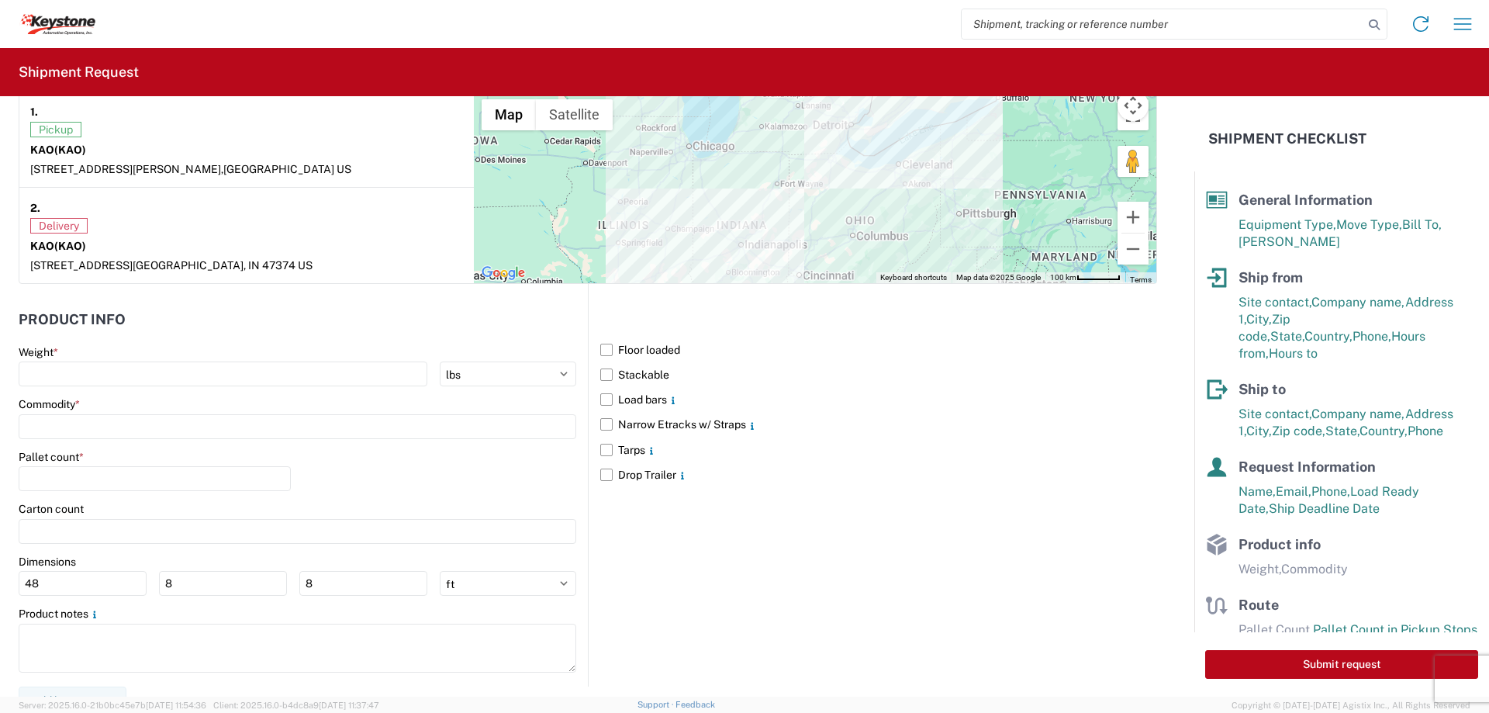
type textarea "Preplanned w/ R+L load #2079014"
click at [111, 361] on div "Weight * kgs lbs" at bounding box center [298, 366] width 558 height 42
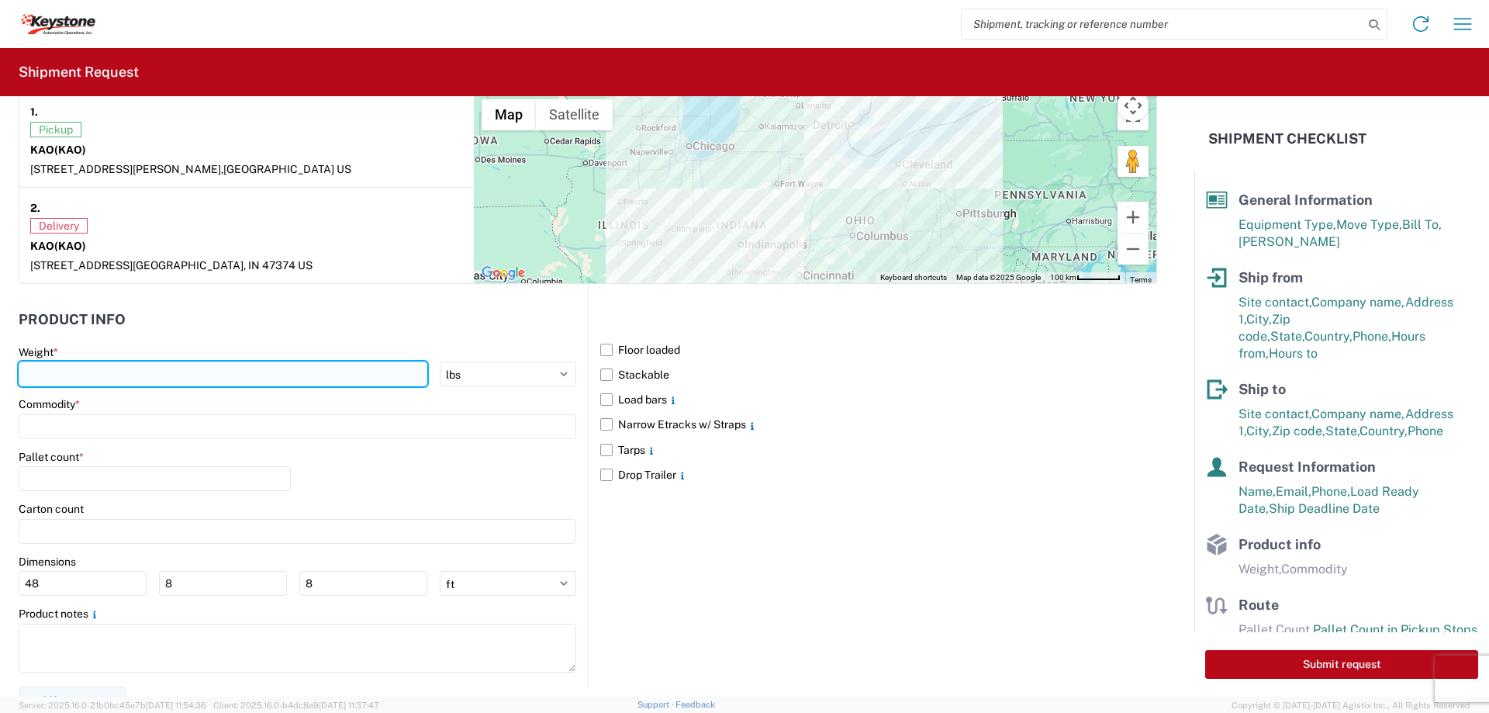
click at [119, 368] on input "number" at bounding box center [223, 373] width 409 height 25
type input "15000"
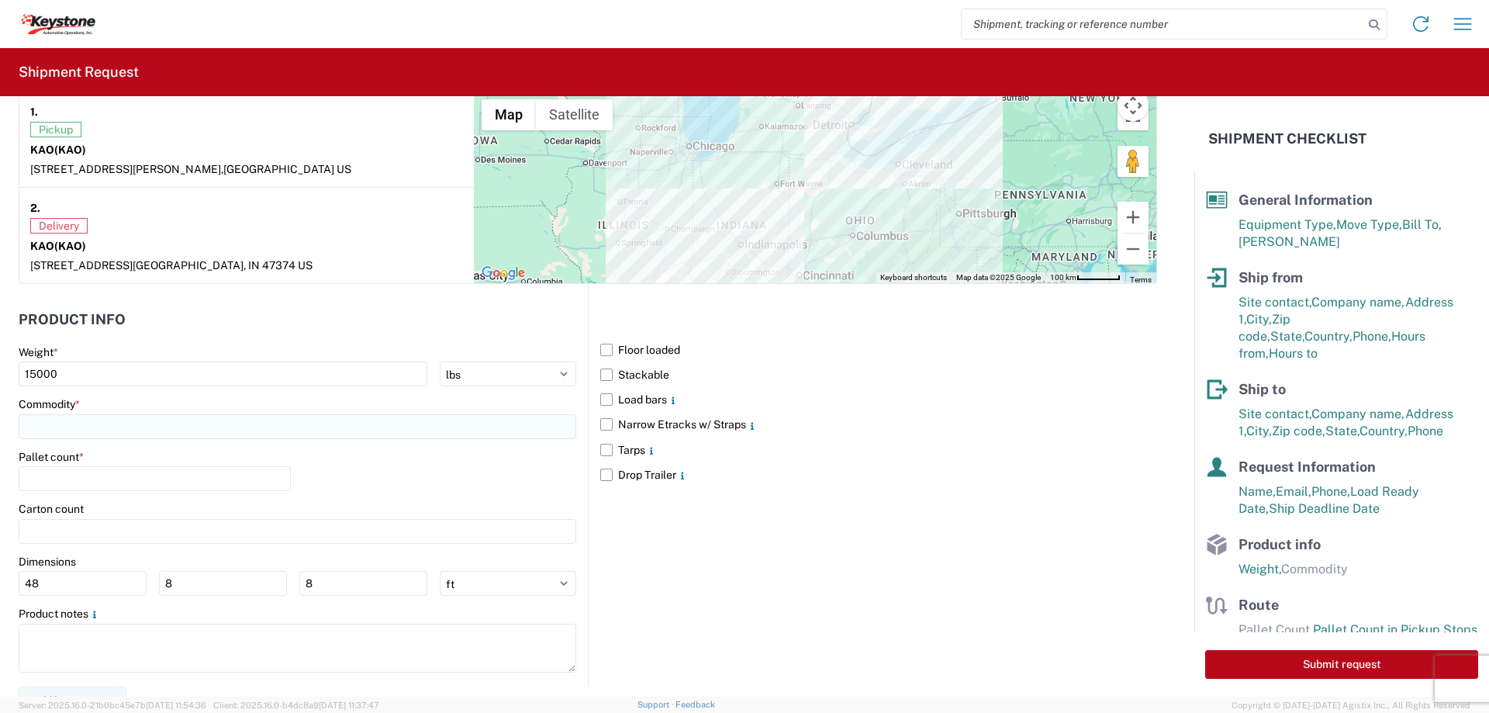
click at [95, 424] on input at bounding box center [298, 426] width 558 height 25
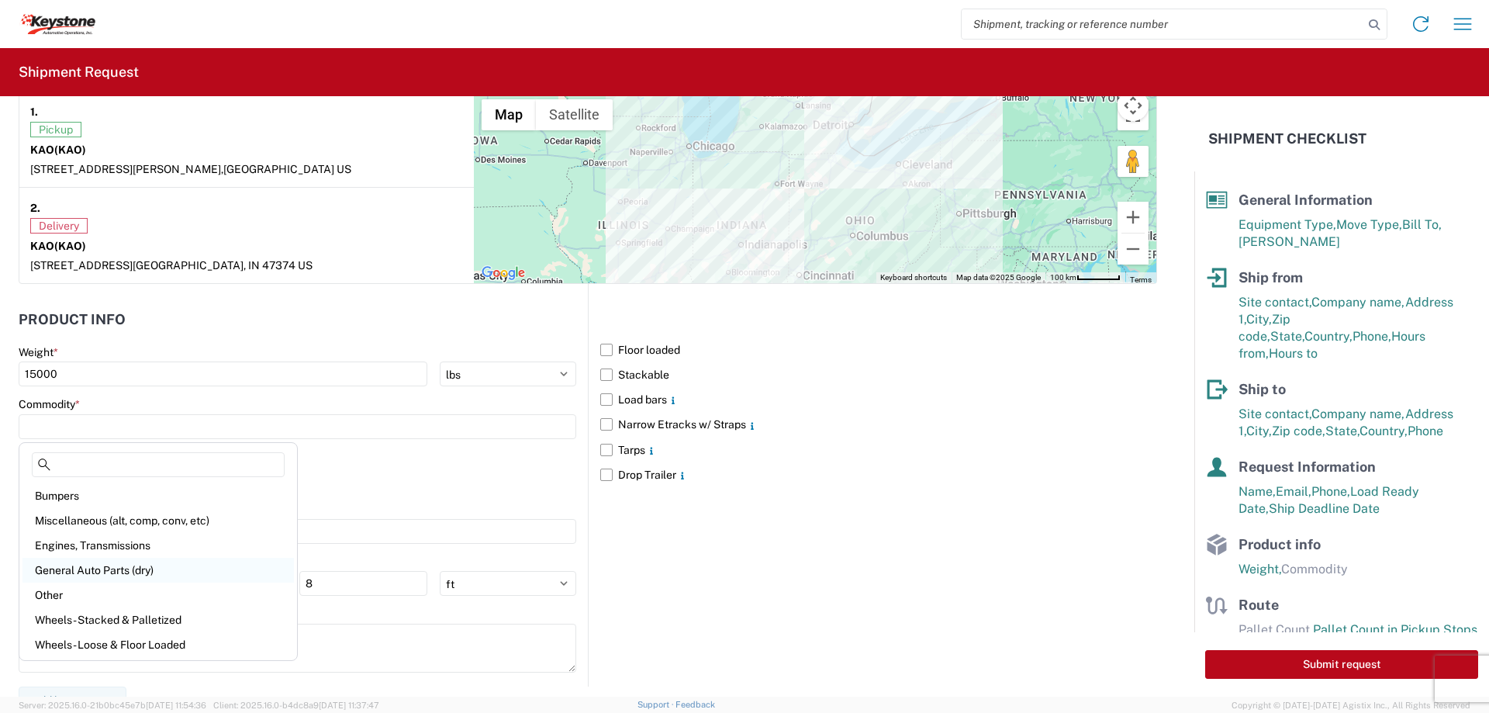
click at [109, 565] on div "General Auto Parts (dry)" at bounding box center [157, 570] width 271 height 25
type input "General Auto Parts (dry)"
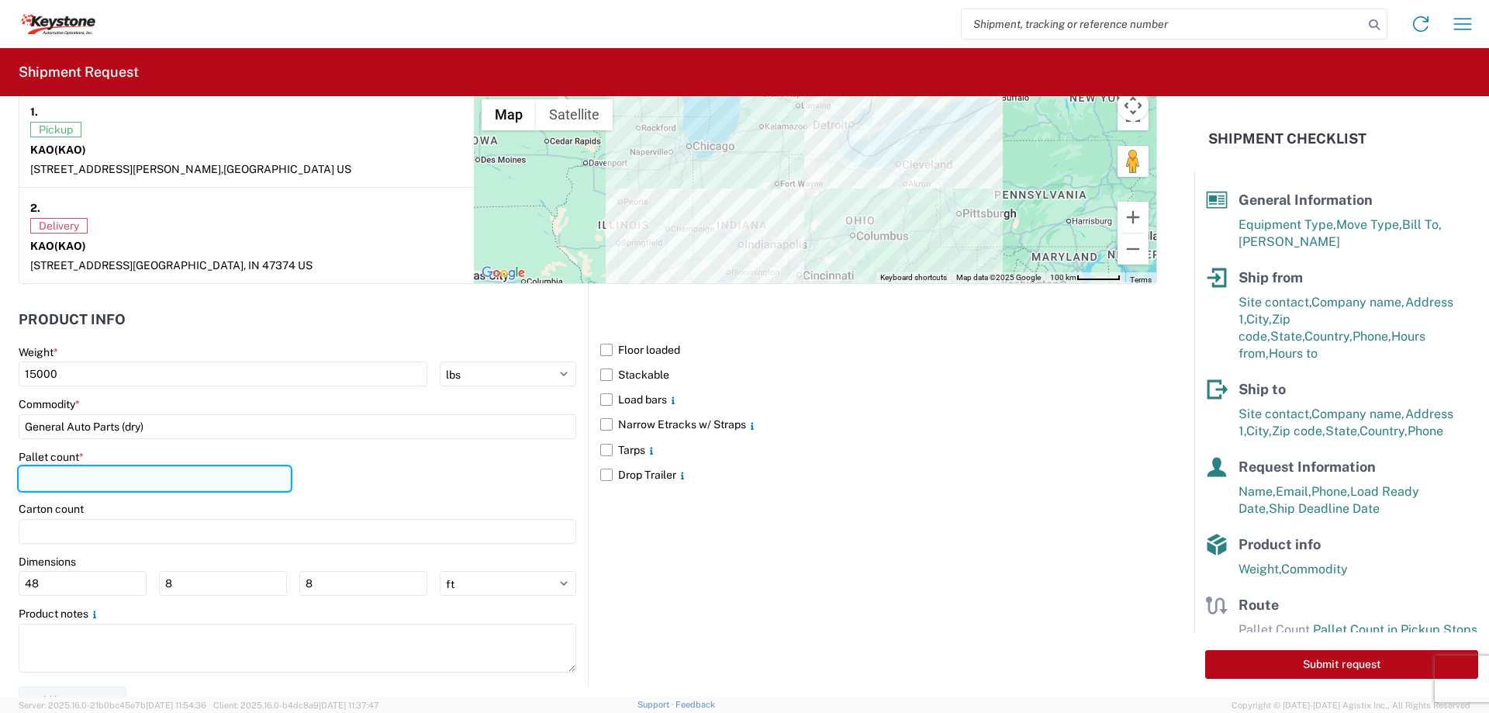
click at [74, 480] on input "number" at bounding box center [155, 478] width 272 height 25
type input "20"
click at [594, 424] on main "Floor loaded Stackable Load bars Narrow Etracks w/ Straps Tarps Drop Trailer" at bounding box center [873, 412] width 569 height 150
click at [610, 425] on label "Narrow Etracks w/ Straps" at bounding box center [878, 424] width 557 height 25
click at [0, 0] on input "Narrow Etracks w/ Straps" at bounding box center [0, 0] width 0 height 0
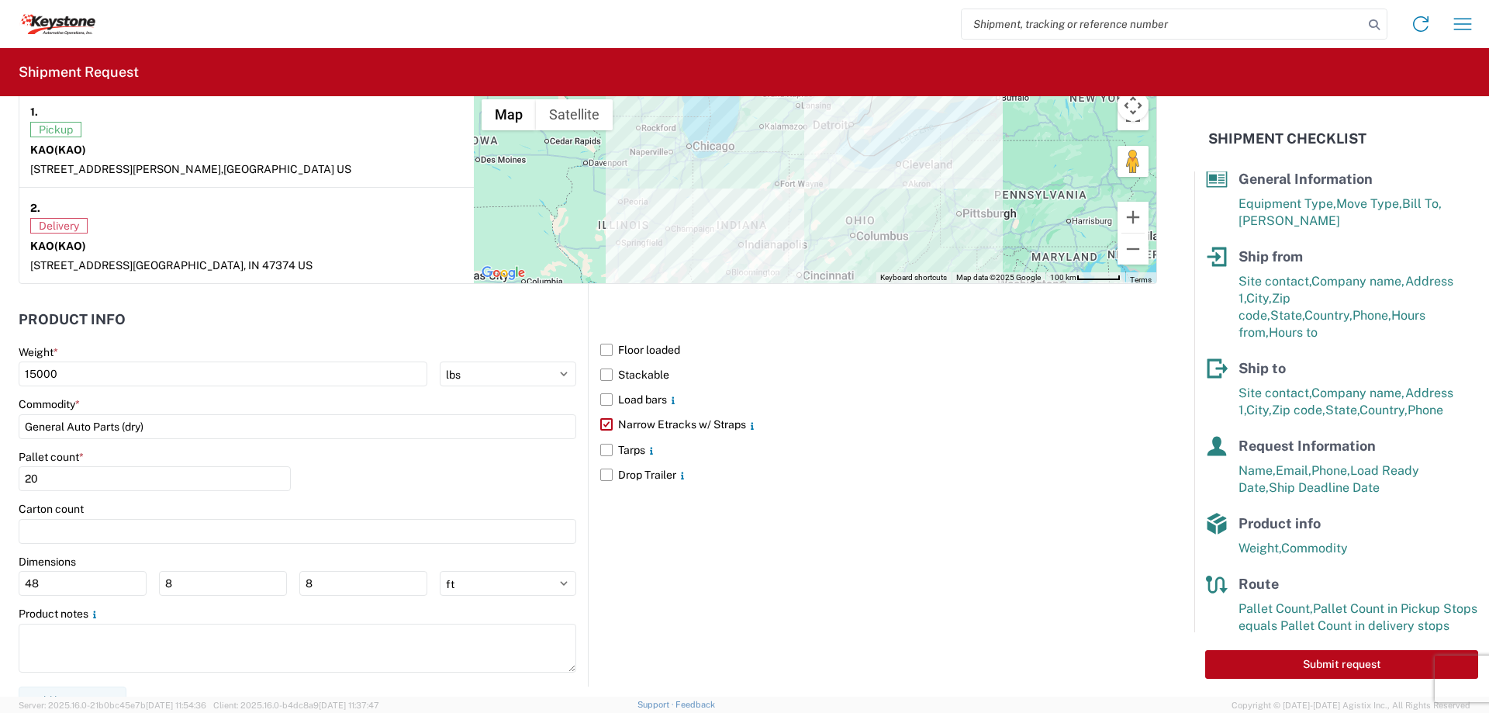
scroll to position [40, 0]
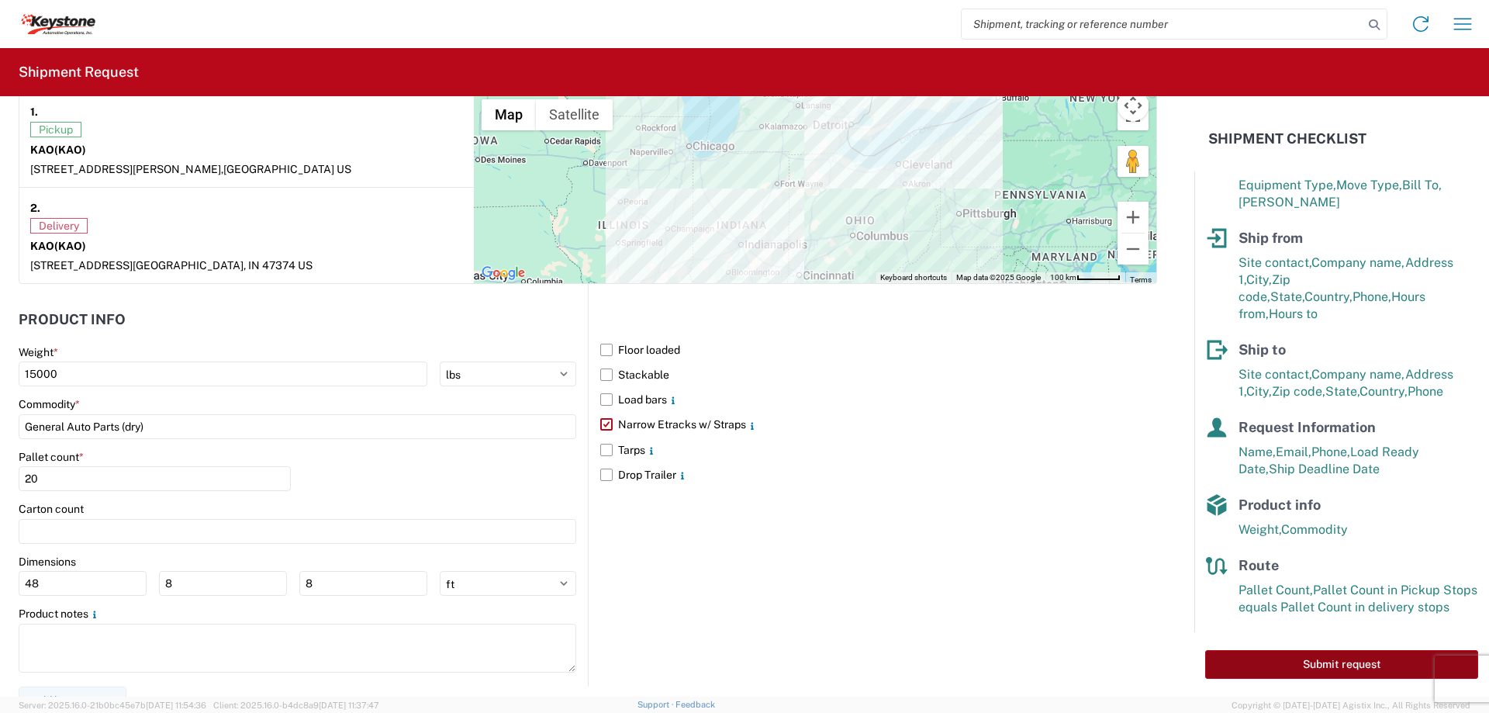
click at [1333, 657] on button "Submit request" at bounding box center [1341, 664] width 273 height 29
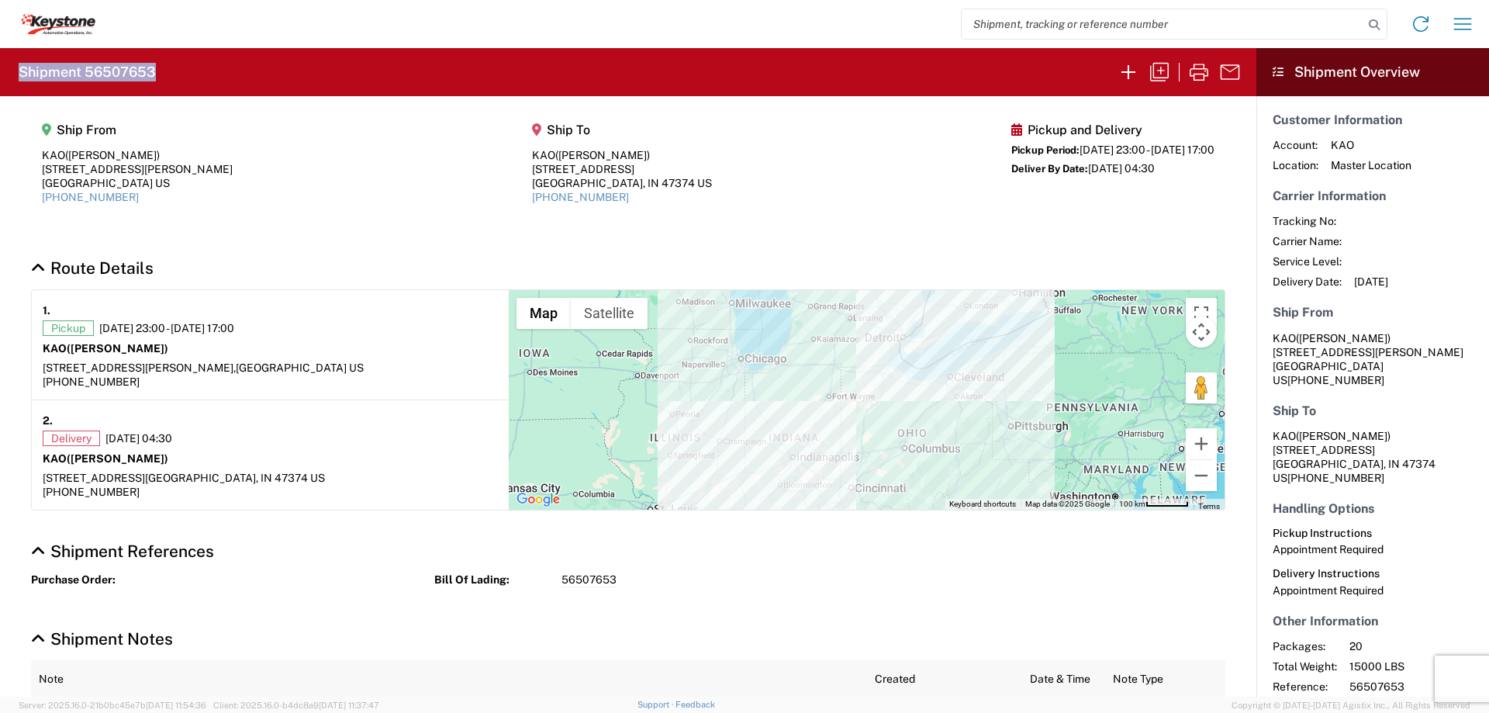
drag, startPoint x: 18, startPoint y: 72, endPoint x: 164, endPoint y: 77, distance: 146.7
click at [164, 77] on agx-form-header "Shipment 56507653" at bounding box center [628, 72] width 1257 height 48
copy h2 "Shipment 56507653"
